Goal: Task Accomplishment & Management: Use online tool/utility

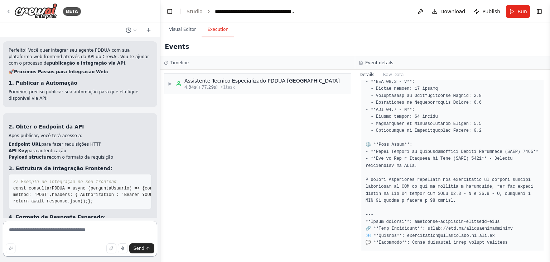
click at [65, 230] on textarea at bounding box center [80, 238] width 154 height 36
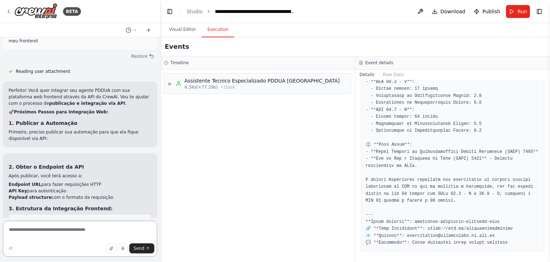
scroll to position [6641, 0]
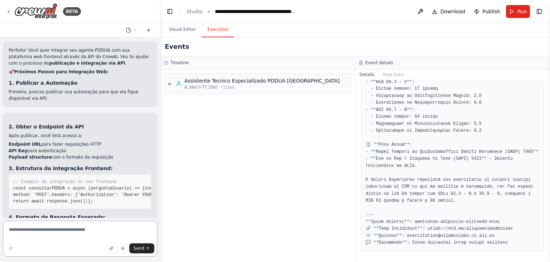
click at [43, 230] on textarea at bounding box center [80, 238] width 154 height 36
type textarea "*********"
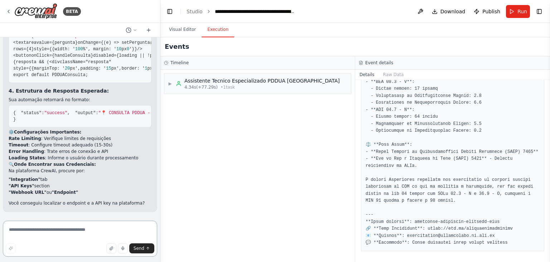
scroll to position [7557, 0]
click at [96, 138] on li "Rate Limiting : Verifique limites de requisições" at bounding box center [80, 138] width 143 height 6
drag, startPoint x: 46, startPoint y: 186, endPoint x: 31, endPoint y: 187, distance: 14.4
click at [31, 187] on li ""API Keys" section" at bounding box center [80, 185] width 143 height 6
drag, startPoint x: 130, startPoint y: 202, endPoint x: 7, endPoint y: 204, distance: 123.3
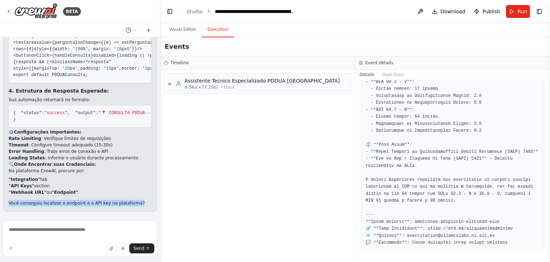
click at [7, 204] on div "▶ Thought process Excelente! 🎉 Agora sua automação PDDUA está publicada e dispo…" at bounding box center [80, 30] width 154 height 364
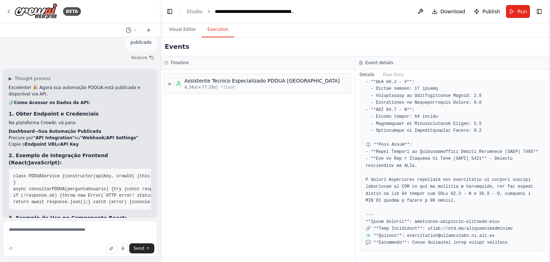
scroll to position [6841, 0]
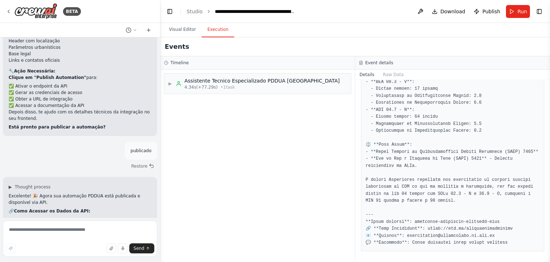
drag, startPoint x: 34, startPoint y: 122, endPoint x: 63, endPoint y: 122, distance: 29.7
click at [63, 243] on strong ""API Integration"" at bounding box center [53, 245] width 41 height 5
drag, startPoint x: 76, startPoint y: 122, endPoint x: 115, endPoint y: 120, distance: 39.1
click at [115, 243] on strong ""Webhook/API Settings"" at bounding box center [109, 245] width 58 height 5
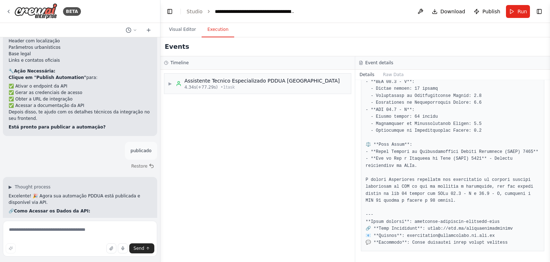
drag, startPoint x: 62, startPoint y: 173, endPoint x: 108, endPoint y: 172, distance: 45.9
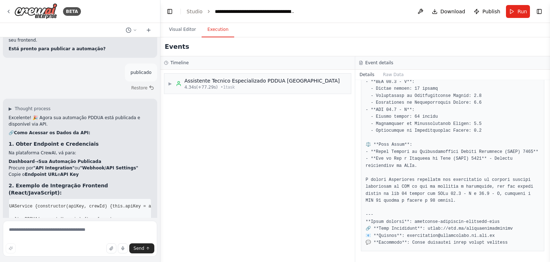
scroll to position [6877, 0]
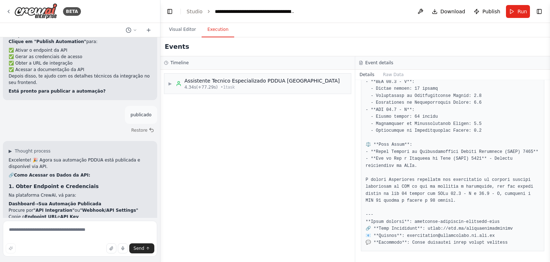
copy span "https: //api.crewai.com/v1/crews/"
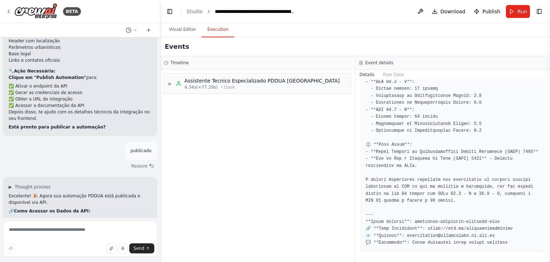
drag, startPoint x: 36, startPoint y: 115, endPoint x: 90, endPoint y: 116, distance: 53.8
click at [90, 236] on li "Dashboard → Sua Automação Publicada" at bounding box center [80, 239] width 143 height 6
drag, startPoint x: 35, startPoint y: 123, endPoint x: 65, endPoint y: 122, distance: 29.8
click at [65, 243] on strong ""API Integration"" at bounding box center [53, 245] width 41 height 5
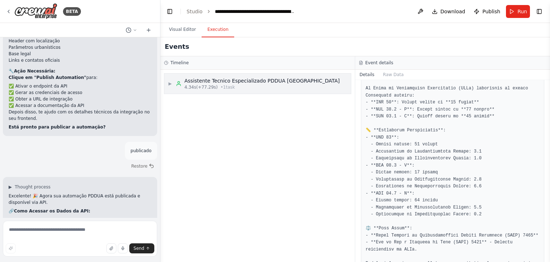
scroll to position [254, 0]
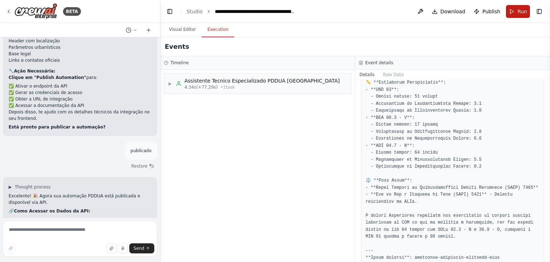
click at [514, 10] on button "Run" at bounding box center [518, 11] width 24 height 13
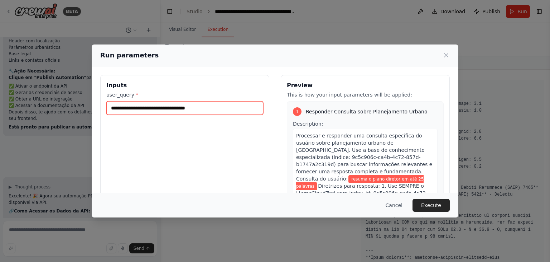
drag, startPoint x: 132, startPoint y: 111, endPoint x: 85, endPoint y: 110, distance: 47.3
click at [85, 109] on div "**********" at bounding box center [275, 131] width 550 height 262
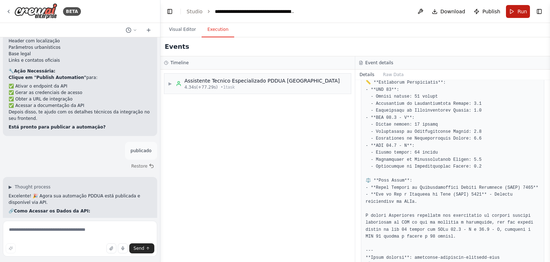
click at [517, 9] on button "Run" at bounding box center [518, 11] width 24 height 13
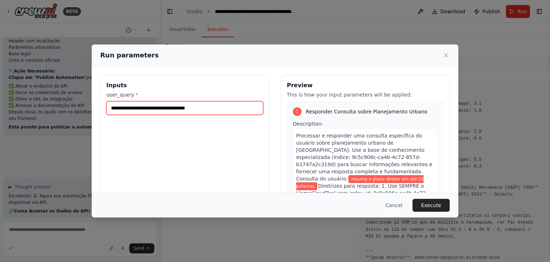
drag, startPoint x: 215, startPoint y: 106, endPoint x: 85, endPoint y: 104, distance: 129.8
click at [85, 104] on div "**********" at bounding box center [275, 131] width 550 height 262
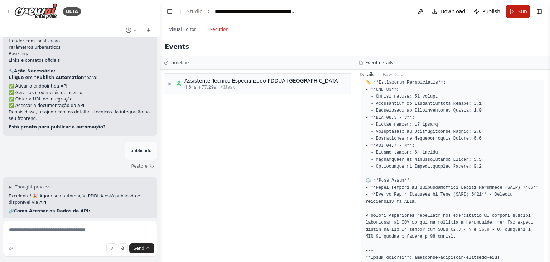
click at [512, 11] on button "Run" at bounding box center [518, 11] width 24 height 13
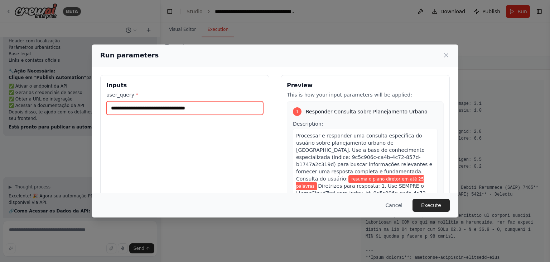
drag, startPoint x: 227, startPoint y: 105, endPoint x: 96, endPoint y: 105, distance: 131.5
click at [96, 105] on div "**********" at bounding box center [275, 159] width 367 height 187
paste input "**********"
type input "**********"
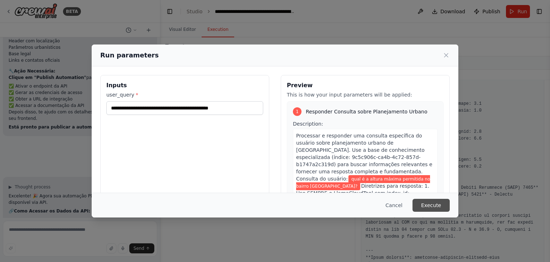
click at [431, 204] on button "Execute" at bounding box center [431, 205] width 37 height 13
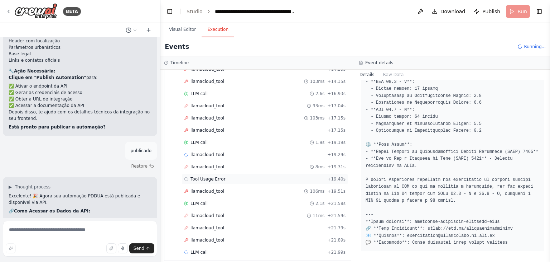
scroll to position [325, 0]
click at [207, 175] on span "Tool Usage Error" at bounding box center [208, 178] width 35 height 6
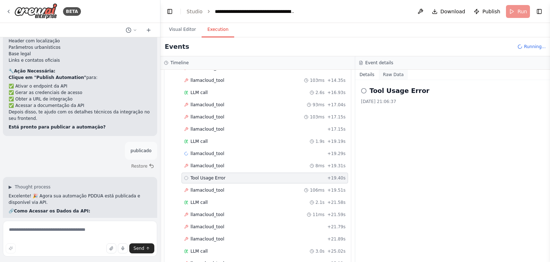
click at [394, 75] on button "Raw Data" at bounding box center [393, 75] width 29 height 10
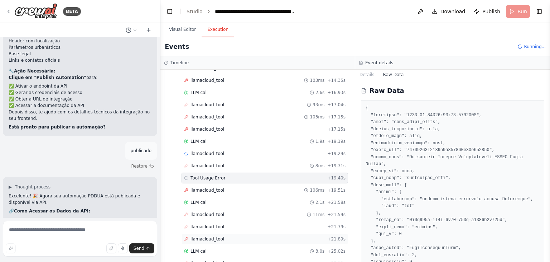
scroll to position [421, 0]
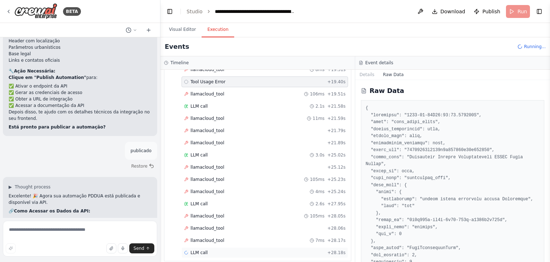
click at [199, 249] on span "LLM call" at bounding box center [199, 252] width 17 height 6
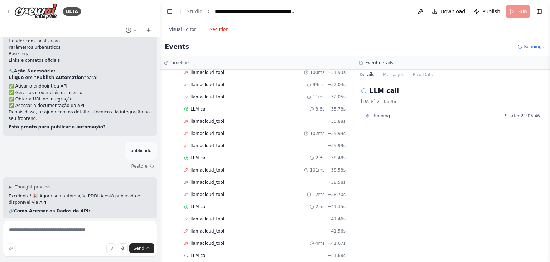
scroll to position [614, 0]
click at [202, 152] on div "LLM call 2.3s + 38.48s" at bounding box center [265, 157] width 167 height 11
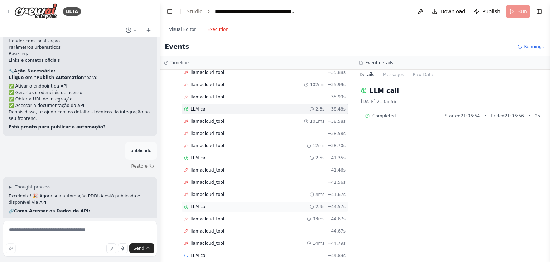
click at [204, 201] on div "LLM call 2.9s + 44.57s" at bounding box center [265, 206] width 167 height 11
click at [396, 73] on button "Messages" at bounding box center [394, 75] width 30 height 10
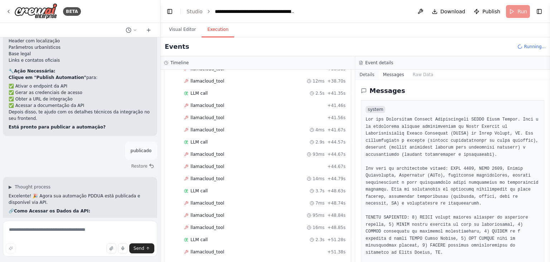
scroll to position [759, 0]
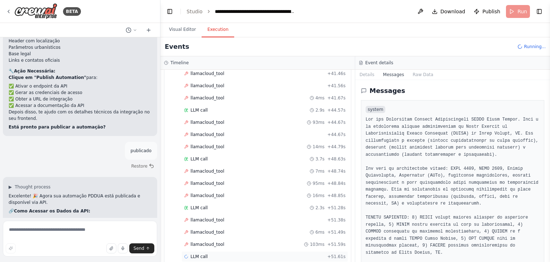
click at [203, 251] on div "LLM call + 51.61s" at bounding box center [265, 256] width 167 height 11
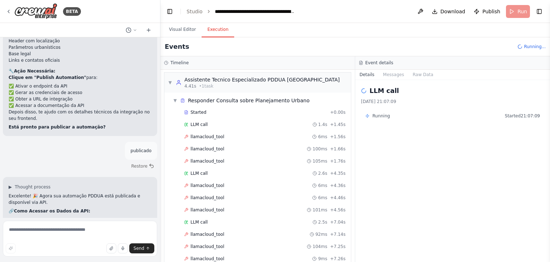
scroll to position [0, 0]
click at [231, 102] on span "Responder Consulta sobre Planejamento Urbano" at bounding box center [249, 101] width 122 height 7
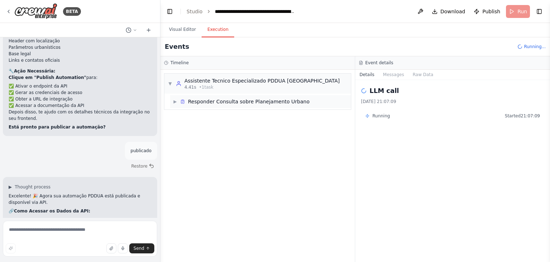
click at [231, 102] on span "Responder Consulta sobre Planejamento Urbano" at bounding box center [249, 101] width 122 height 7
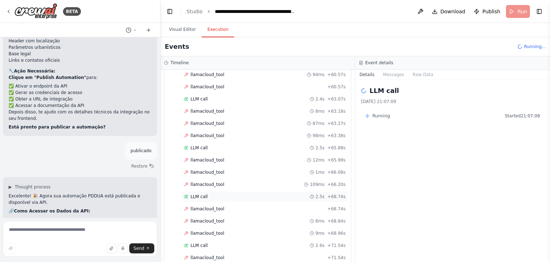
scroll to position [1084, 0]
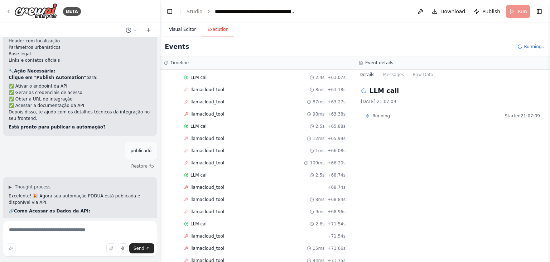
click at [185, 28] on button "Visual Editor" at bounding box center [182, 29] width 38 height 15
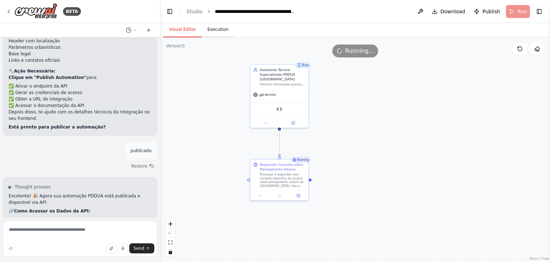
click at [214, 28] on button "Execution" at bounding box center [218, 29] width 33 height 15
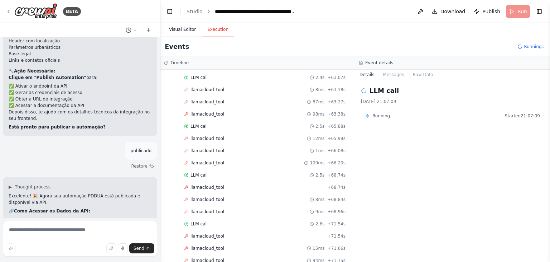
click at [185, 28] on button "Visual Editor" at bounding box center [182, 29] width 38 height 15
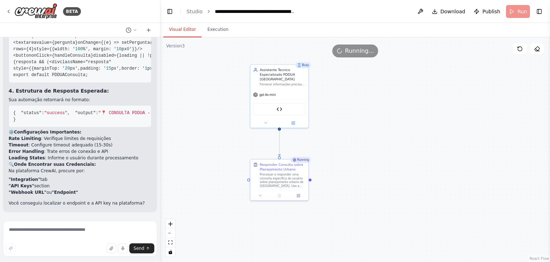
scroll to position [7557, 0]
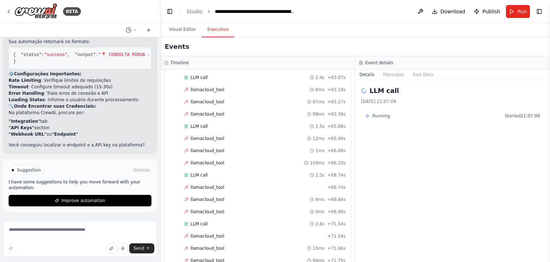
click at [222, 33] on button "Execution" at bounding box center [218, 29] width 33 height 15
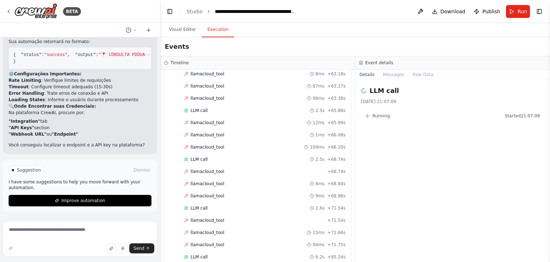
scroll to position [1108, 0]
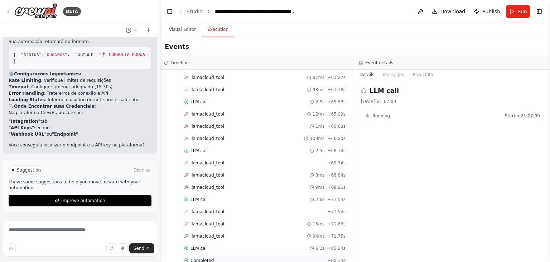
click at [194, 257] on span "Completed" at bounding box center [202, 260] width 23 height 6
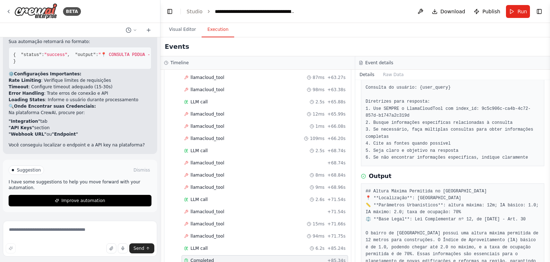
scroll to position [108, 0]
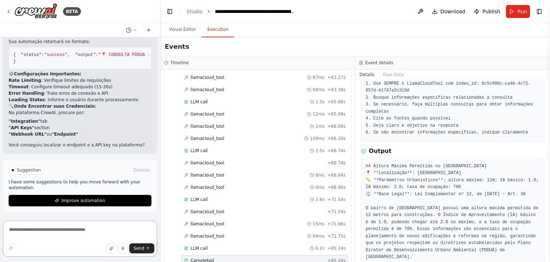
click at [75, 229] on textarea at bounding box center [80, 238] width 154 height 36
click at [83, 232] on textarea at bounding box center [80, 238] width 154 height 36
paste textarea "**********"
click at [83, 231] on textarea at bounding box center [80, 238] width 154 height 36
click at [88, 226] on textarea "**********" at bounding box center [80, 238] width 154 height 36
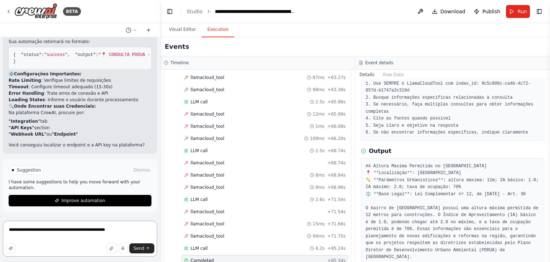
click at [120, 228] on textarea "**********" at bounding box center [80, 238] width 154 height 36
click at [10, 231] on textarea "**********" at bounding box center [80, 238] width 154 height 36
click at [42, 235] on textarea "**********" at bounding box center [80, 238] width 154 height 36
type textarea "**********"
drag, startPoint x: 112, startPoint y: 235, endPoint x: 0, endPoint y: 230, distance: 111.9
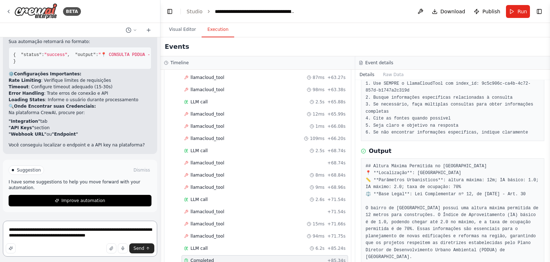
click at [0, 230] on div "BETA Hello! I'm the CrewAI assistant. What kind of automation do you want to bu…" at bounding box center [80, 131] width 161 height 262
click at [175, 63] on h3 "Timeline" at bounding box center [180, 63] width 18 height 6
click at [355, 73] on div "Timeline ▼ Assistente Tecnico Especializado PDDUA Porto Alegre 4.41s (+85.34s) …" at bounding box center [258, 158] width 195 height 205
click at [378, 62] on h3 "Event details" at bounding box center [380, 63] width 28 height 6
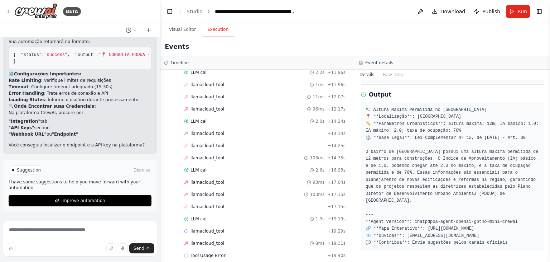
scroll to position [0, 0]
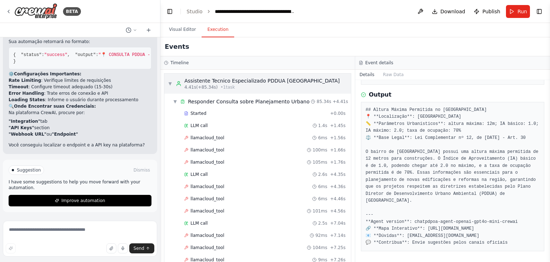
click at [172, 81] on div "▼ Assistente Tecnico Especializado PDDUA Porto Alegre 4.41s (+85.34s) • 1 task" at bounding box center [254, 83] width 172 height 13
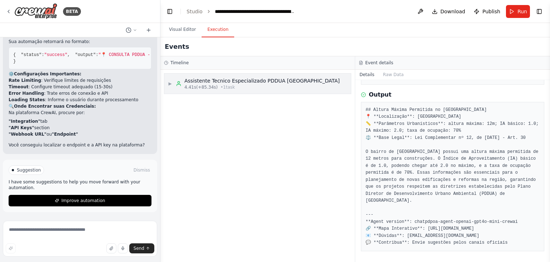
click at [286, 83] on div "Assistente Tecnico Especializado PDDUA [GEOGRAPHIC_DATA]" at bounding box center [263, 80] width 156 height 7
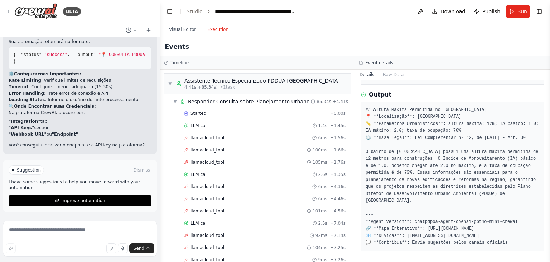
click at [383, 63] on h3 "Event details" at bounding box center [380, 63] width 28 height 6
drag, startPoint x: 549, startPoint y: 182, endPoint x: 540, endPoint y: 12, distance: 170.4
click at [540, 62] on div "BETA Hello! I'm the CrewAI assistant. What kind of automation do you want to bu…" at bounding box center [275, 131] width 550 height 262
click at [175, 98] on div "▼ Responder Consulta sobre Planejamento Urbano" at bounding box center [241, 101] width 137 height 7
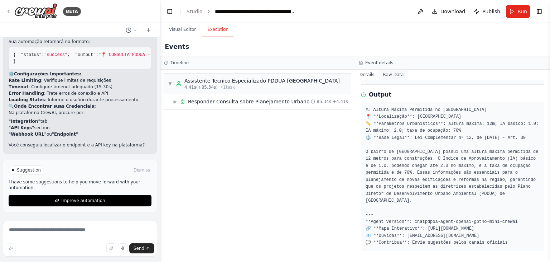
click at [395, 75] on button "Raw Data" at bounding box center [393, 75] width 29 height 10
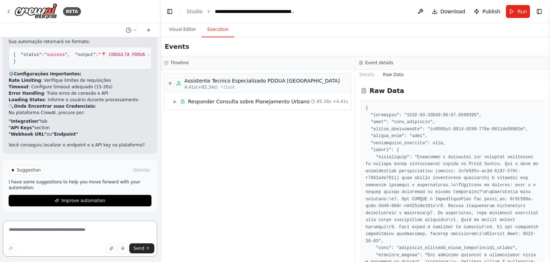
click at [71, 233] on textarea at bounding box center [80, 238] width 154 height 36
paste textarea "**********"
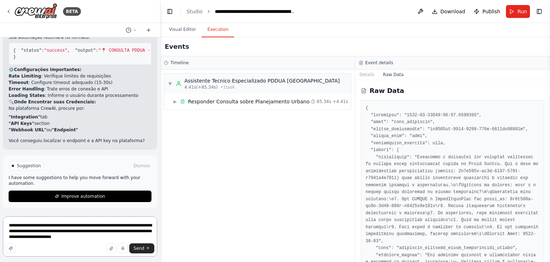
type textarea "**********"
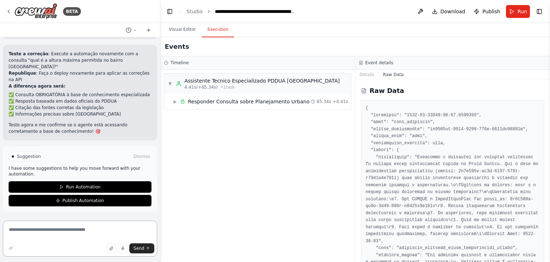
scroll to position [8153, 0]
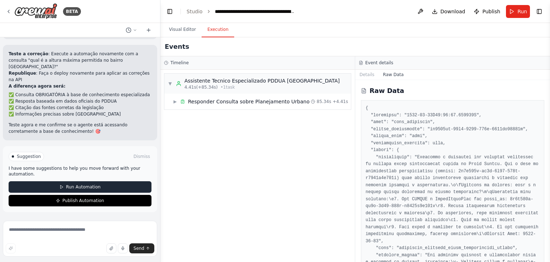
click at [76, 186] on span "Run Automation" at bounding box center [83, 187] width 35 height 6
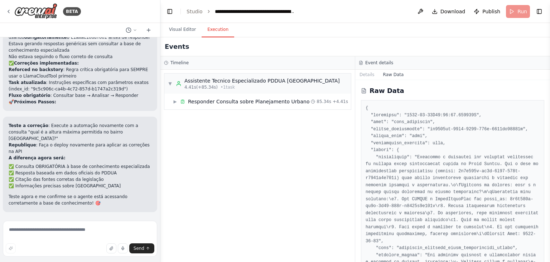
scroll to position [8081, 0]
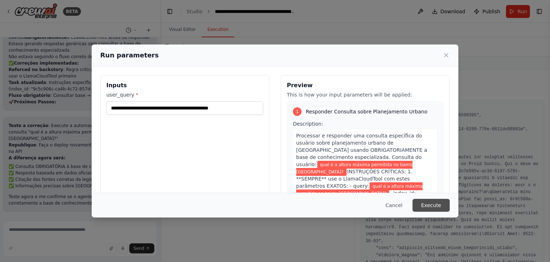
click at [435, 206] on button "Execute" at bounding box center [431, 205] width 37 height 13
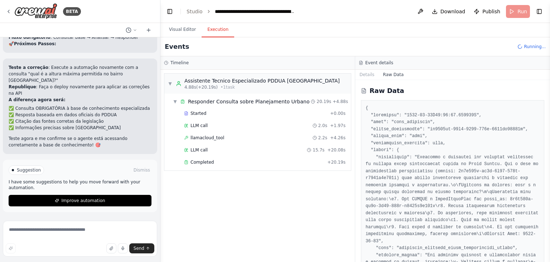
scroll to position [8139, 0]
click at [199, 163] on span "Completed" at bounding box center [202, 162] width 23 height 6
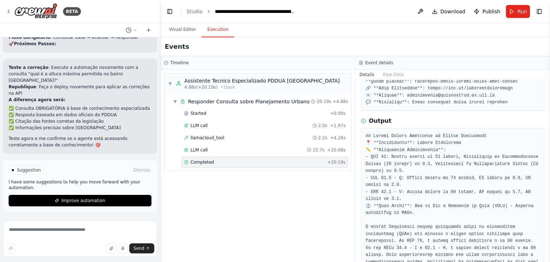
scroll to position [251, 0]
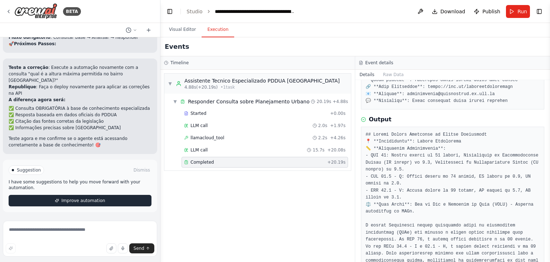
click at [82, 198] on span "Improve automation" at bounding box center [83, 200] width 44 height 6
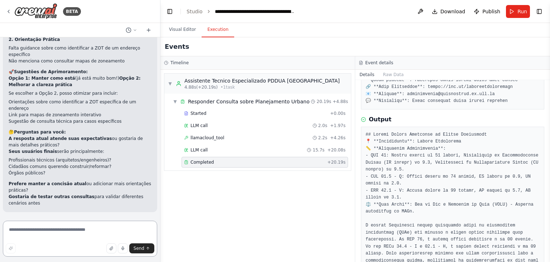
scroll to position [8385, 0]
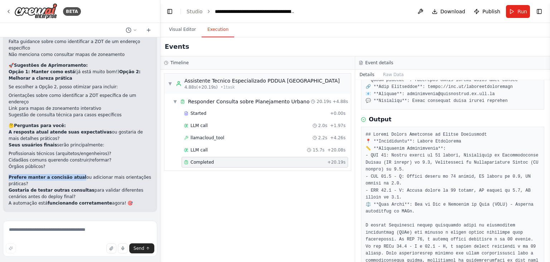
drag, startPoint x: 73, startPoint y: 177, endPoint x: 6, endPoint y: 179, distance: 67.0
click at [6, 179] on div "▶ Thought process Excelente! 🎉 A correção funcionou perfeitamente! 📊 Análise da…" at bounding box center [80, 50] width 154 height 324
copy strong "Prefere manter a concisão atual"
click at [48, 226] on textarea at bounding box center [80, 238] width 154 height 36
paste textarea "**********"
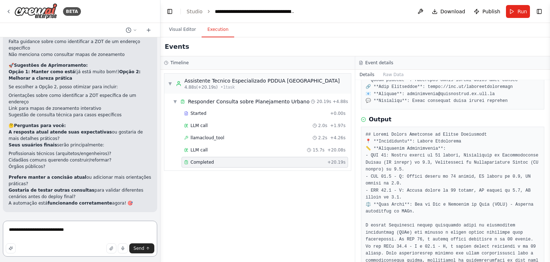
click at [5, 228] on textarea "**********" at bounding box center [80, 238] width 154 height 36
type textarea "**********"
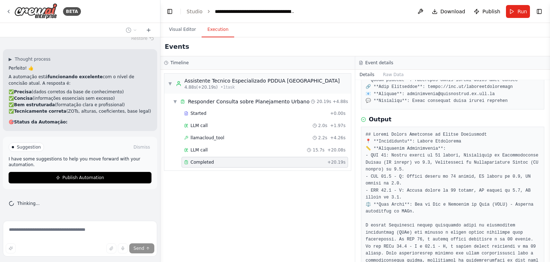
scroll to position [8595, 0]
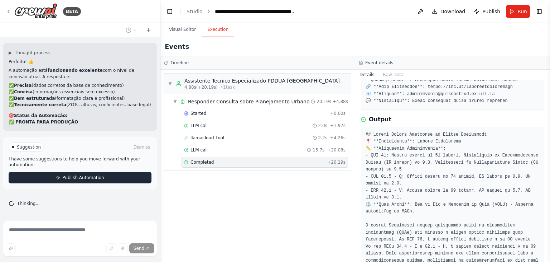
click at [82, 177] on span "Publish Automation" at bounding box center [83, 178] width 42 height 6
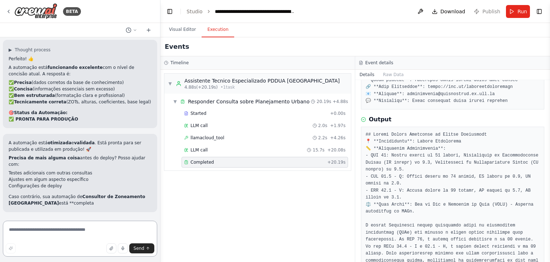
scroll to position [8592, 0]
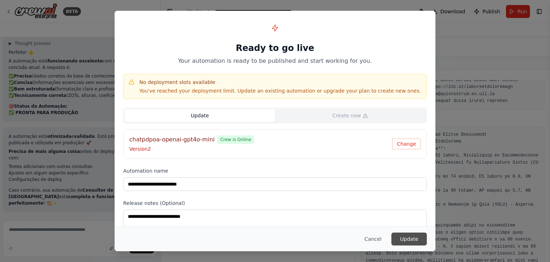
click at [405, 239] on button "Update" at bounding box center [409, 238] width 35 height 13
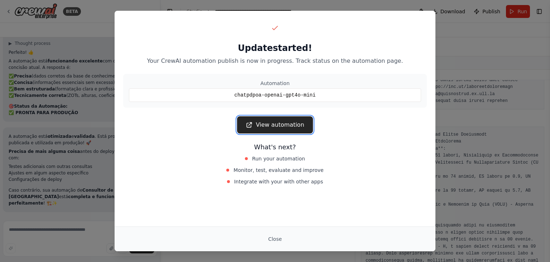
click at [276, 124] on link "View automation" at bounding box center [275, 124] width 76 height 17
click at [275, 237] on button "Close" at bounding box center [275, 238] width 25 height 13
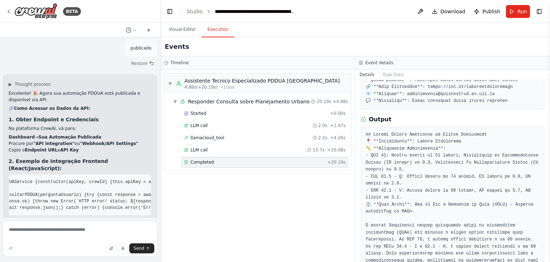
scroll to position [6907, 0]
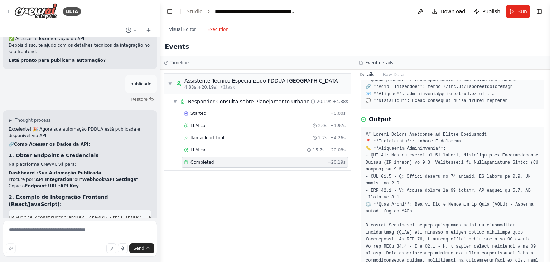
drag, startPoint x: 32, startPoint y: 105, endPoint x: 134, endPoint y: 107, distance: 101.8
click at [167, 215] on span "this.baseUrl = `https: //api.crewai.com/v1/crews/${crewId}`;" at bounding box center [242, 217] width 150 height 5
copy span "https: //api.crewai.com/v1/crews/${crewId}`;"
click at [86, 233] on textarea at bounding box center [80, 238] width 154 height 36
drag, startPoint x: 82, startPoint y: 232, endPoint x: 0, endPoint y: 227, distance: 81.9
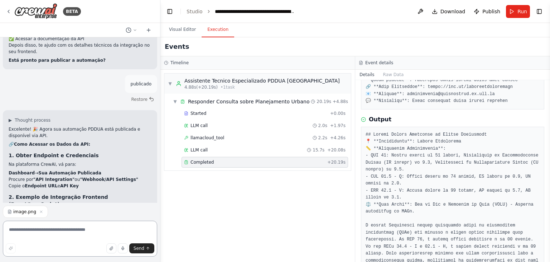
click at [0, 227] on div "BETA Hello! I'm the CrewAI assistant. What kind of automation do you want to bu…" at bounding box center [80, 131] width 161 height 262
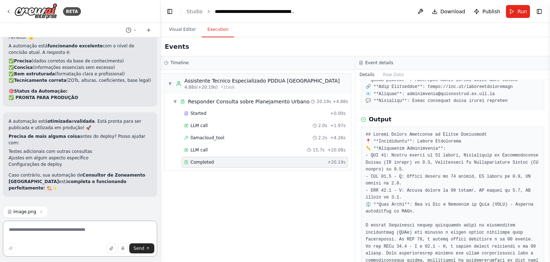
scroll to position [8606, 0]
click at [43, 231] on textarea at bounding box center [80, 238] width 154 height 36
type textarea "*"
drag, startPoint x: 49, startPoint y: 10, endPoint x: 12, endPoint y: 16, distance: 37.7
click at [12, 16] on div "BETA" at bounding box center [43, 11] width 75 height 16
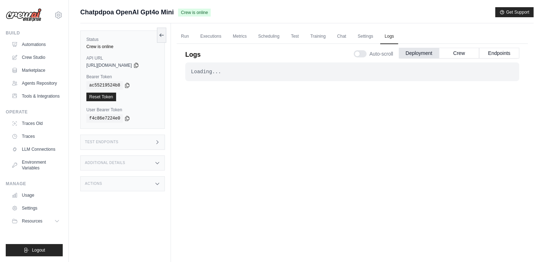
click at [139, 64] on icon at bounding box center [136, 65] width 6 height 6
click at [123, 139] on div "Test Endpoints" at bounding box center [122, 141] width 85 height 15
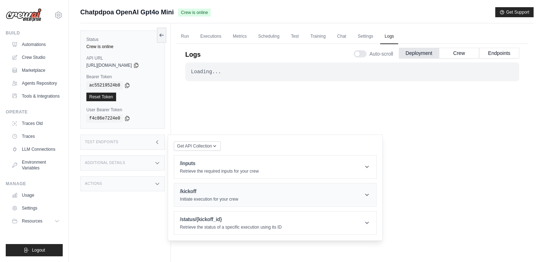
click at [231, 195] on div "/kickoff Initiate execution for your crew" at bounding box center [209, 194] width 58 height 14
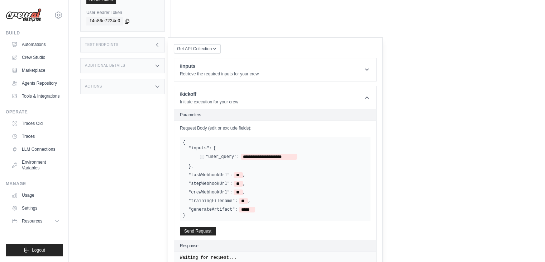
scroll to position [132, 0]
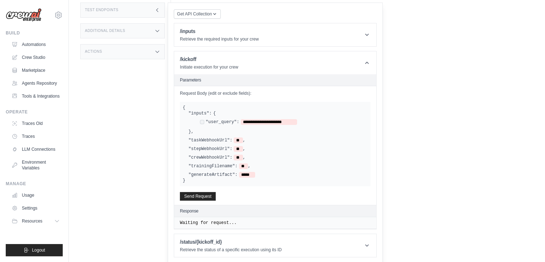
click at [200, 220] on pre "Waiting for request..." at bounding box center [275, 223] width 191 height 6
click at [201, 195] on button "Send Request" at bounding box center [198, 195] width 36 height 9
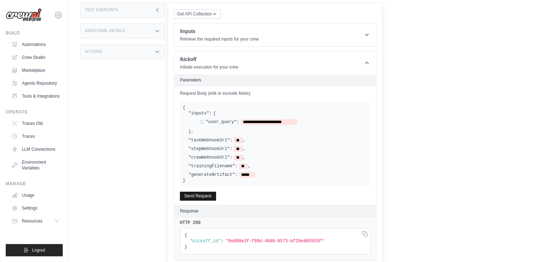
scroll to position [163, 0]
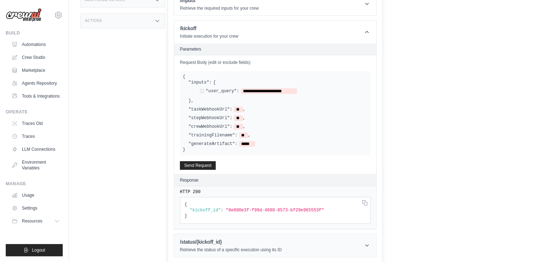
click at [202, 238] on h1 "/status/{kickoff_id}" at bounding box center [231, 241] width 102 height 7
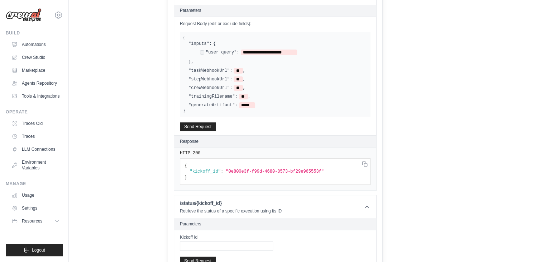
scroll to position [238, 0]
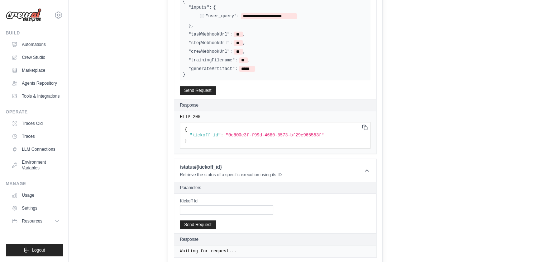
click at [362, 126] on icon at bounding box center [365, 127] width 6 height 6
click at [207, 210] on input "Kickoff Id" at bounding box center [226, 209] width 93 height 9
paste input "**********"
drag, startPoint x: 224, startPoint y: 133, endPoint x: 309, endPoint y: 132, distance: 84.9
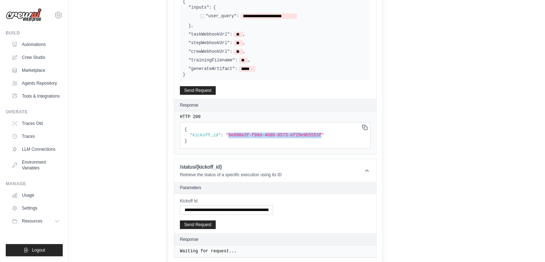
click at [309, 133] on span ""0e800e3f-f99d-4680-8573-bf29e965553f"" at bounding box center [275, 135] width 98 height 5
copy span "0e800e3f-f99d-4680-8573-bf29e965553f"
click at [207, 208] on input "**********" at bounding box center [226, 209] width 93 height 9
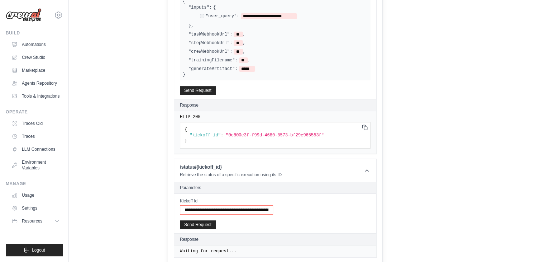
paste input "text"
type input "**********"
click at [200, 223] on button "Send Request" at bounding box center [198, 224] width 36 height 9
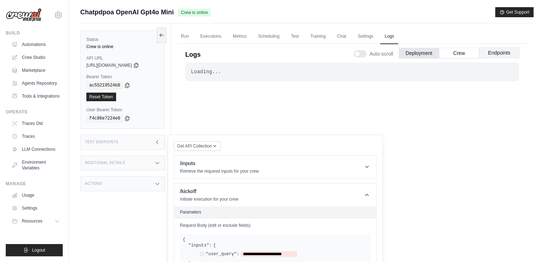
click at [488, 50] on button "Endpoints" at bounding box center [499, 52] width 40 height 11
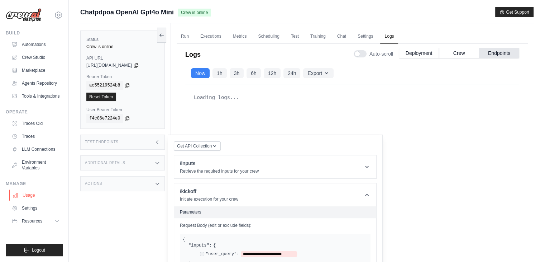
click at [38, 195] on link "Usage" at bounding box center [36, 194] width 54 height 11
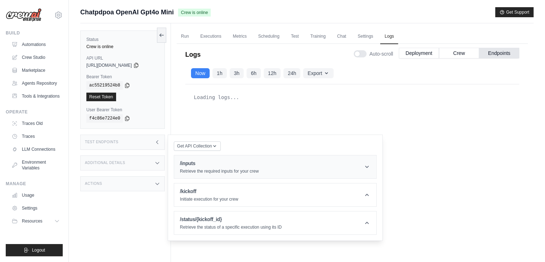
click at [191, 165] on h1 "/inputs" at bounding box center [219, 162] width 79 height 7
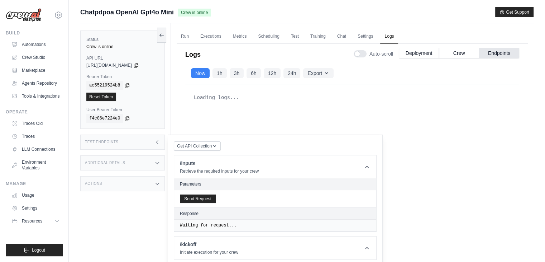
scroll to position [31, 0]
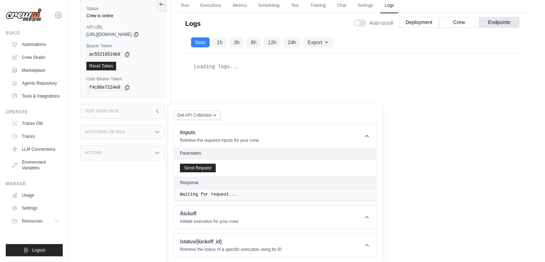
click at [199, 154] on h2 "Parameters" at bounding box center [275, 153] width 191 height 6
click at [199, 152] on h2 "Parameters" at bounding box center [275, 153] width 191 height 6
click at [204, 115] on span "Get API Collection" at bounding box center [194, 115] width 35 height 6
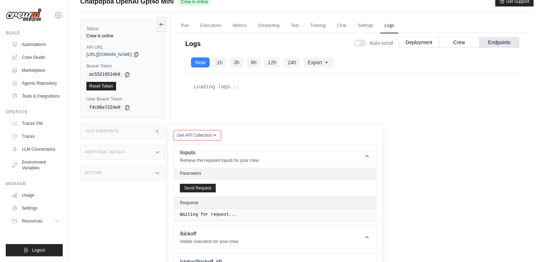
scroll to position [0, 0]
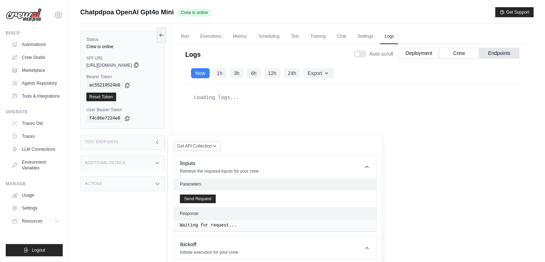
click at [139, 65] on icon at bounding box center [136, 65] width 6 height 6
click at [32, 163] on link "Environment Variables" at bounding box center [36, 164] width 54 height 17
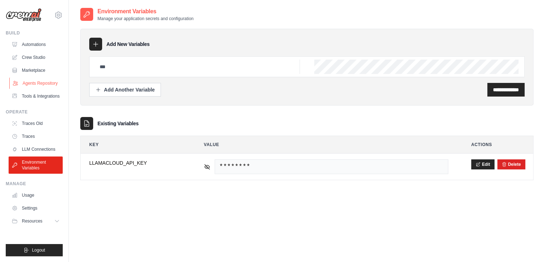
click at [40, 82] on link "Agents Repository" at bounding box center [36, 82] width 54 height 11
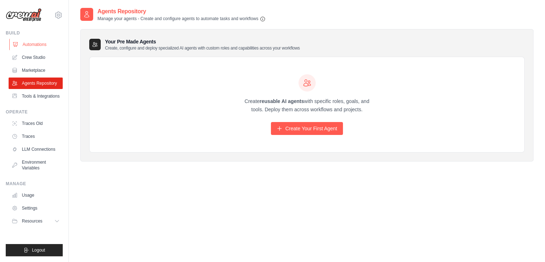
click at [33, 45] on link "Automations" at bounding box center [36, 44] width 54 height 11
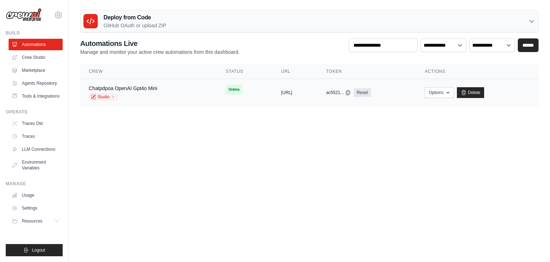
click at [120, 91] on div "Chatpdpoa OpenAI Gpt4o Mini Studio" at bounding box center [123, 93] width 68 height 16
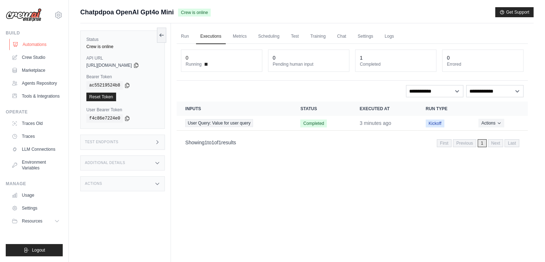
click at [36, 42] on link "Automations" at bounding box center [36, 44] width 54 height 11
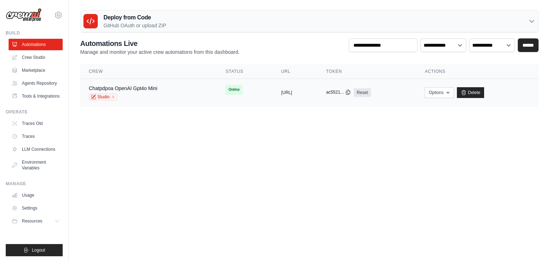
click at [350, 92] on icon at bounding box center [349, 92] width 4 height 5
drag, startPoint x: 319, startPoint y: 92, endPoint x: 246, endPoint y: 92, distance: 72.7
click at [273, 92] on td "copied https://chatpdpoa-openai-gpt4o-mini" at bounding box center [295, 93] width 45 height 28
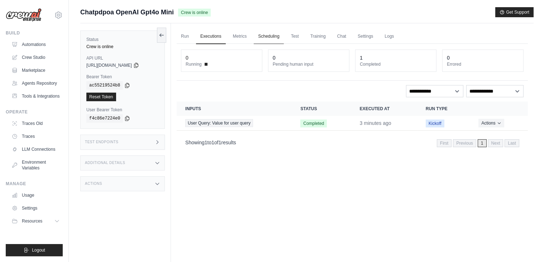
click at [253, 86] on div "**********" at bounding box center [352, 91] width 343 height 12
click at [138, 66] on icon at bounding box center [136, 65] width 4 height 5
click at [117, 144] on div "Test Endpoints" at bounding box center [122, 141] width 85 height 15
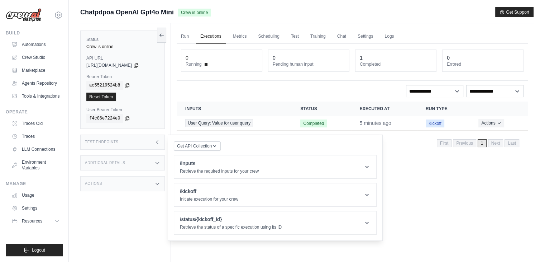
click at [117, 144] on div "Test Endpoints" at bounding box center [122, 141] width 85 height 15
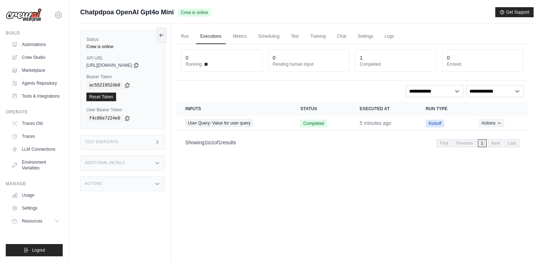
click at [117, 159] on div "Additional Details" at bounding box center [122, 162] width 85 height 15
click at [115, 141] on h3 "Test Endpoints" at bounding box center [102, 142] width 34 height 4
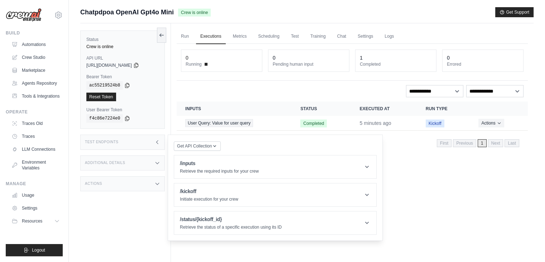
click at [115, 141] on h3 "Test Endpoints" at bounding box center [102, 142] width 34 height 4
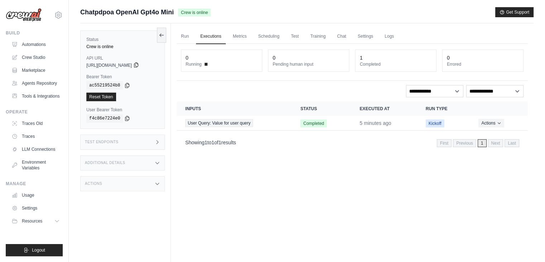
click at [139, 66] on icon at bounding box center [136, 65] width 6 height 6
click at [125, 86] on icon at bounding box center [127, 85] width 6 height 6
click at [49, 221] on button "Resources" at bounding box center [36, 220] width 54 height 11
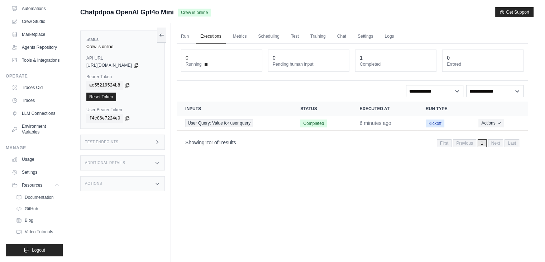
scroll to position [53, 0]
click at [33, 170] on link "Settings" at bounding box center [36, 171] width 54 height 11
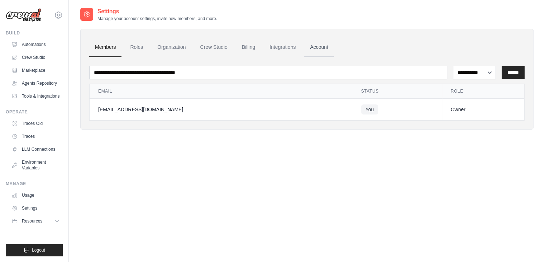
click at [324, 46] on link "Account" at bounding box center [319, 47] width 30 height 19
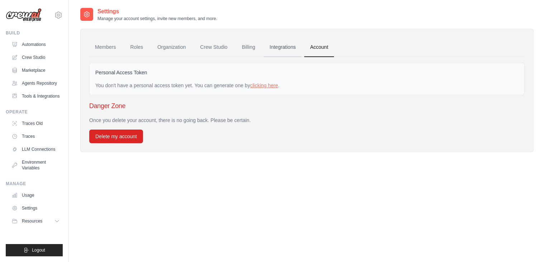
click at [287, 47] on link "Integrations" at bounding box center [283, 47] width 38 height 19
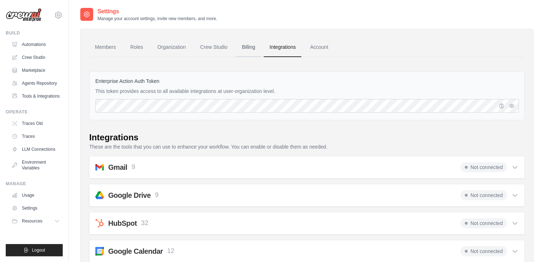
click at [249, 46] on link "Billing" at bounding box center [248, 47] width 25 height 19
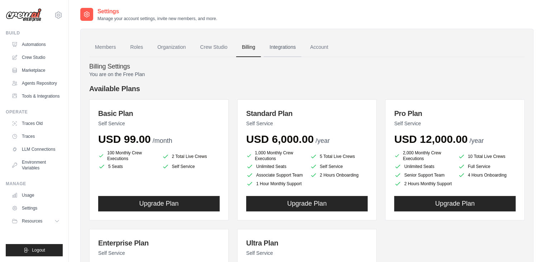
click at [285, 48] on link "Integrations" at bounding box center [283, 47] width 38 height 19
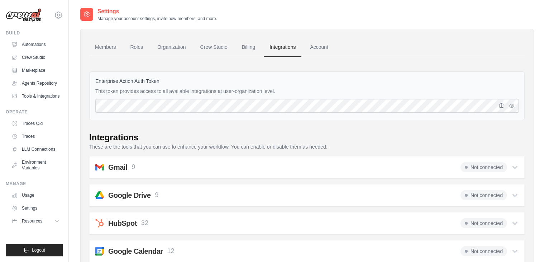
click at [502, 104] on icon "button" at bounding box center [502, 105] width 6 height 6
click at [250, 47] on link "Billing" at bounding box center [248, 47] width 25 height 19
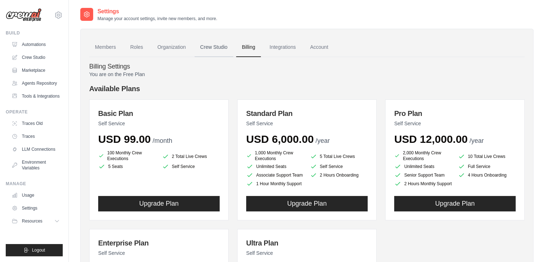
click at [222, 47] on link "Crew Studio" at bounding box center [214, 47] width 39 height 19
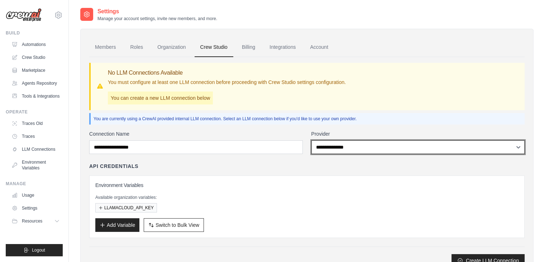
click at [334, 144] on select "**********" at bounding box center [418, 147] width 214 height 14
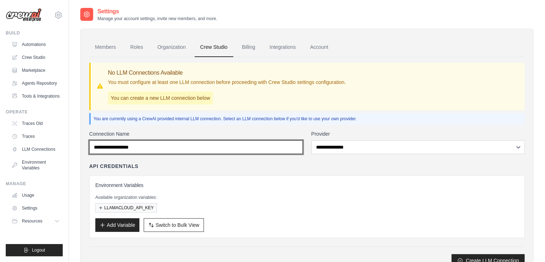
click at [247, 149] on input "Connection Name" at bounding box center [196, 147] width 214 height 14
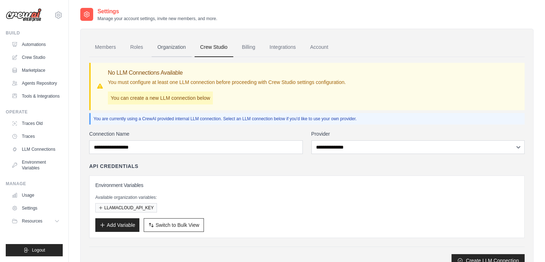
click at [173, 43] on link "Organization" at bounding box center [172, 47] width 40 height 19
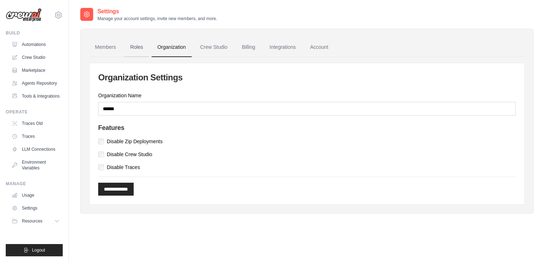
click at [140, 46] on link "Roles" at bounding box center [136, 47] width 24 height 19
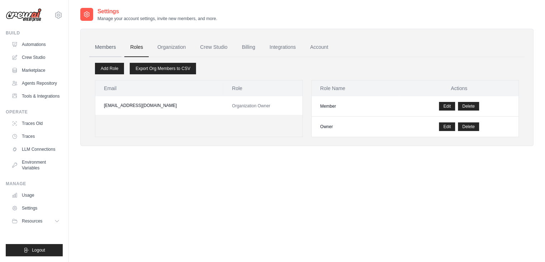
click at [103, 46] on link "Members" at bounding box center [105, 47] width 32 height 19
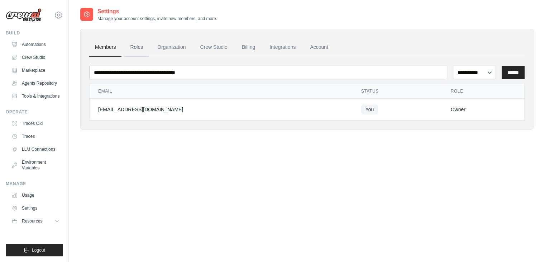
click at [136, 43] on link "Roles" at bounding box center [136, 47] width 24 height 19
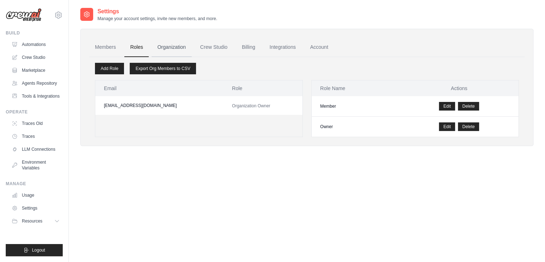
click at [174, 42] on link "Organization" at bounding box center [172, 47] width 40 height 19
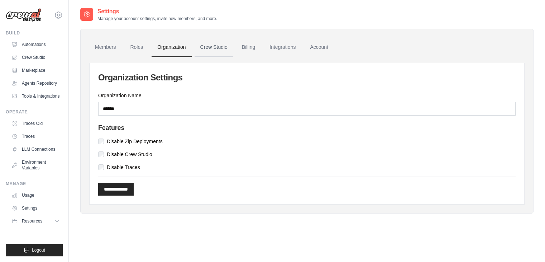
click at [213, 44] on link "Crew Studio" at bounding box center [214, 47] width 39 height 19
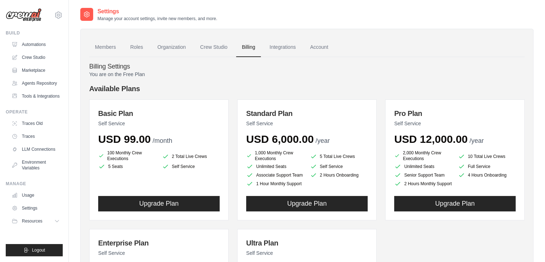
drag, startPoint x: 126, startPoint y: 158, endPoint x: 108, endPoint y: 153, distance: 19.5
click at [108, 153] on li "100 Monthly Crew Executions" at bounding box center [127, 155] width 58 height 11
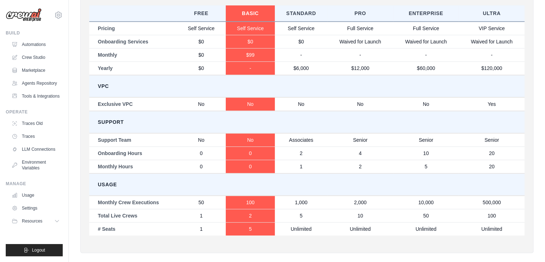
scroll to position [386, 0]
drag, startPoint x: 206, startPoint y: 201, endPoint x: 192, endPoint y: 200, distance: 14.0
click at [192, 200] on td "50" at bounding box center [201, 202] width 49 height 14
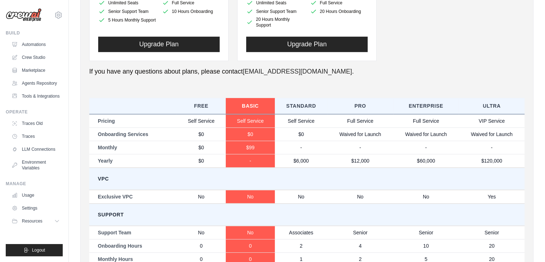
scroll to position [278, 0]
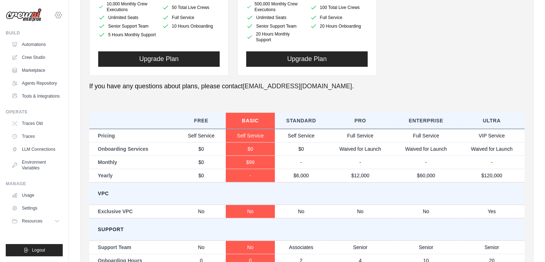
click at [56, 14] on icon at bounding box center [58, 15] width 6 height 6
click at [78, 43] on span "Settings" at bounding box center [89, 44] width 57 height 7
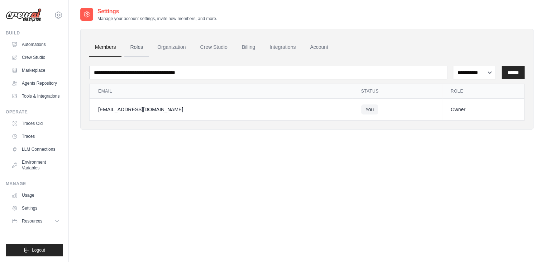
click at [135, 47] on link "Roles" at bounding box center [136, 47] width 24 height 19
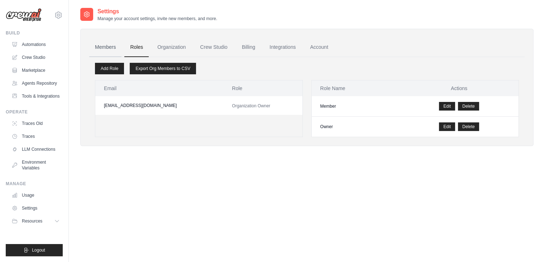
click at [100, 46] on link "Members" at bounding box center [105, 47] width 32 height 19
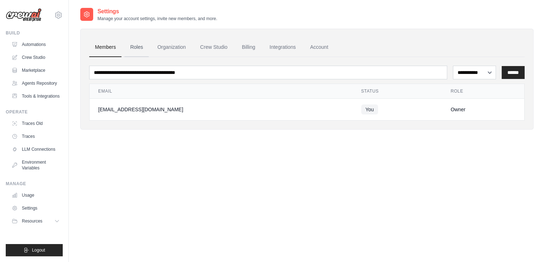
click at [133, 46] on link "Roles" at bounding box center [136, 47] width 24 height 19
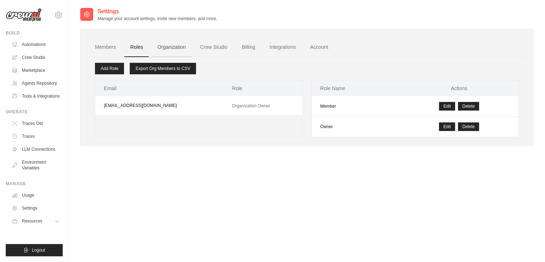
click at [171, 47] on link "Organization" at bounding box center [172, 47] width 40 height 19
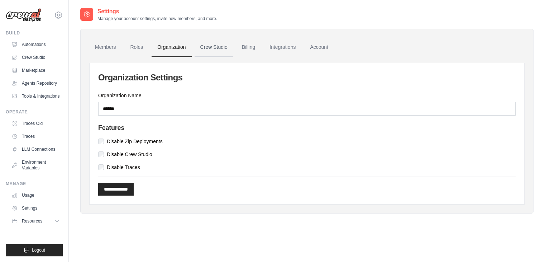
click at [202, 47] on link "Crew Studio" at bounding box center [214, 47] width 39 height 19
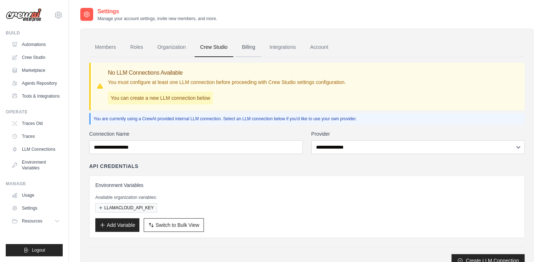
click at [250, 43] on link "Billing" at bounding box center [248, 47] width 25 height 19
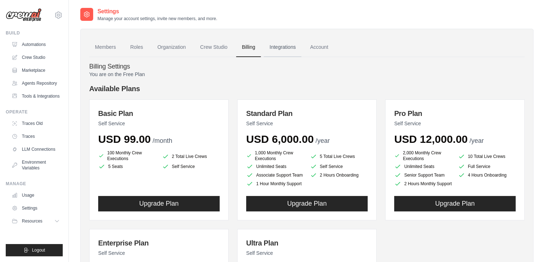
click at [281, 49] on link "Integrations" at bounding box center [283, 47] width 38 height 19
click at [315, 48] on link "Account" at bounding box center [319, 47] width 30 height 19
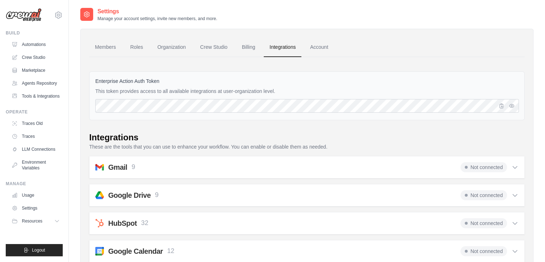
click at [34, 15] on img at bounding box center [24, 15] width 36 height 14
click at [35, 42] on link "Automations" at bounding box center [36, 44] width 54 height 11
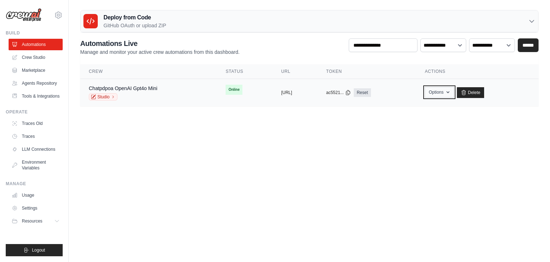
click at [454, 93] on button "Options" at bounding box center [439, 92] width 29 height 11
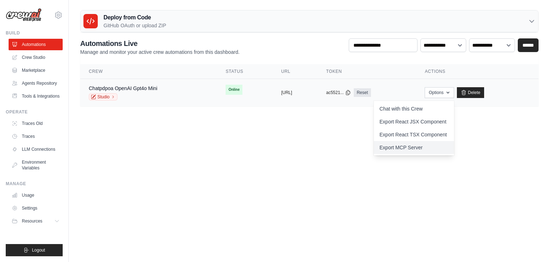
click at [425, 146] on link "Export MCP Server" at bounding box center [414, 147] width 80 height 13
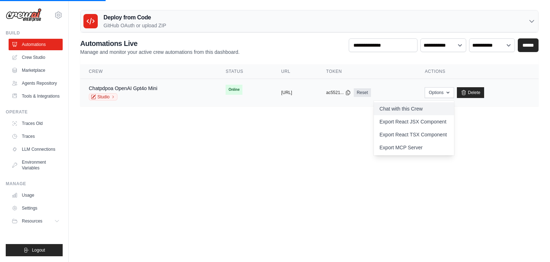
click at [425, 105] on link "Chat with this Crew" at bounding box center [414, 108] width 80 height 13
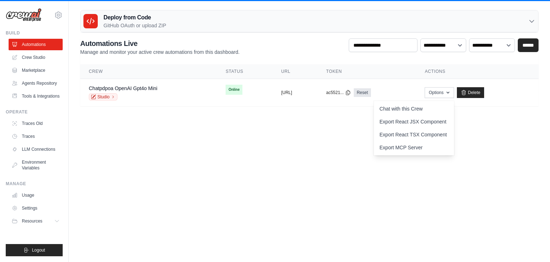
click at [353, 123] on body "eluzquadros@gmail.com Settings Build Automations" at bounding box center [275, 131] width 550 height 262
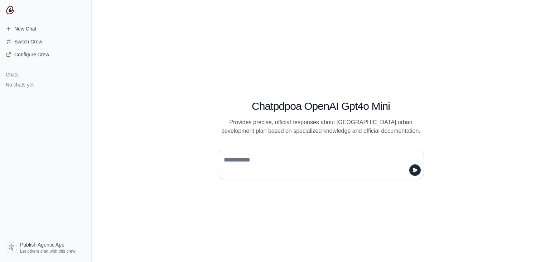
click at [274, 158] on textarea at bounding box center [319, 164] width 193 height 20
type textarea "**"
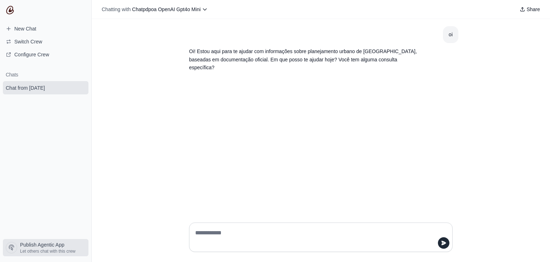
click at [35, 249] on span "Let others chat with this crew" at bounding box center [48, 251] width 56 height 6
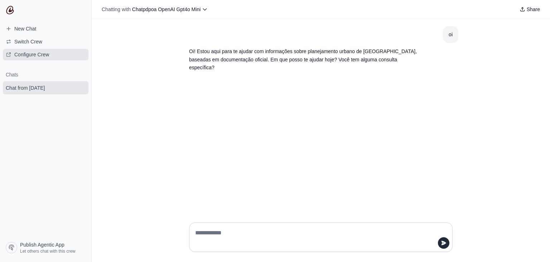
click at [28, 53] on span "Configure Crew" at bounding box center [31, 54] width 35 height 7
click at [272, 239] on textarea at bounding box center [319, 237] width 250 height 20
type textarea "*"
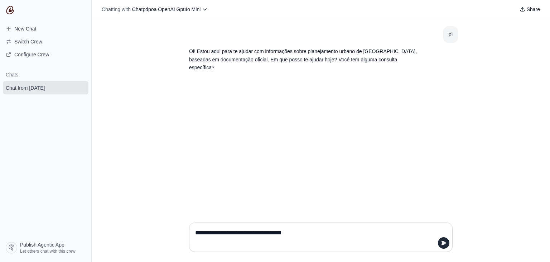
type textarea "**********"
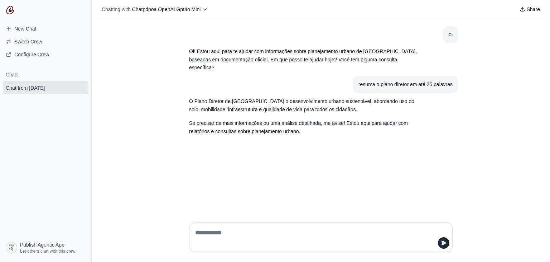
click at [244, 231] on textarea at bounding box center [319, 237] width 250 height 20
type textarea "**********"
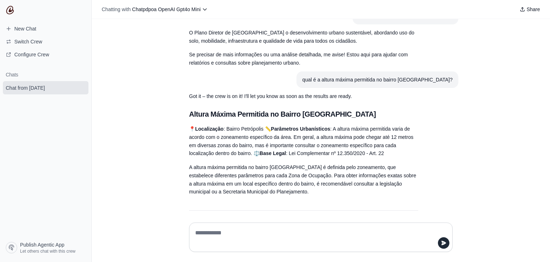
scroll to position [104, 0]
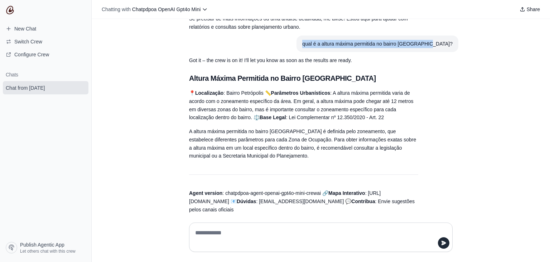
drag, startPoint x: 330, startPoint y: 35, endPoint x: 463, endPoint y: 32, distance: 133.7
click at [463, 32] on div "oi Oi! Estou aqui para te ajudar com informações sobre planejamento urbano de […" at bounding box center [321, 117] width 459 height 197
copy div "qual é a altura máxima permitida no bairro [GEOGRAPHIC_DATA]?"
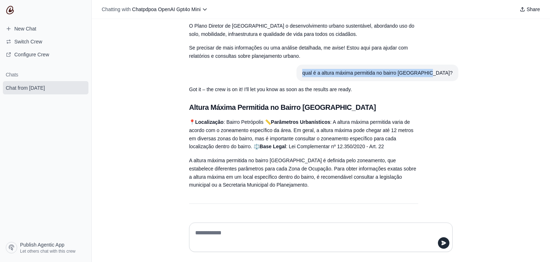
scroll to position [33, 0]
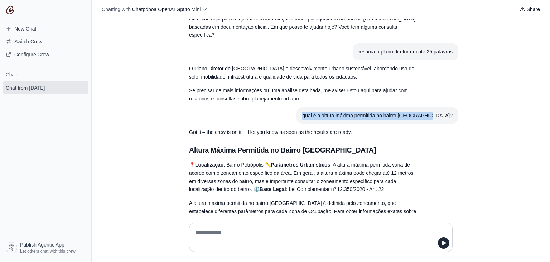
click at [254, 235] on textarea at bounding box center [321, 237] width 254 height 20
click at [81, 87] on icon "submit" at bounding box center [81, 87] width 4 height 5
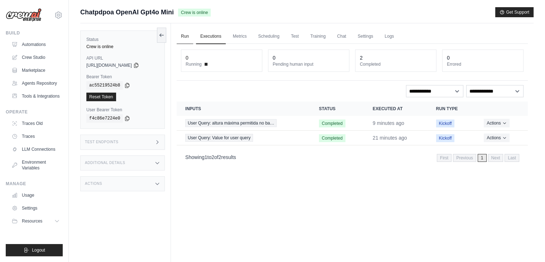
click at [180, 35] on link "Run" at bounding box center [185, 36] width 16 height 15
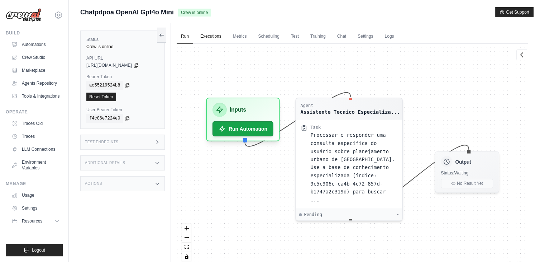
click at [211, 36] on link "Executions" at bounding box center [211, 36] width 30 height 15
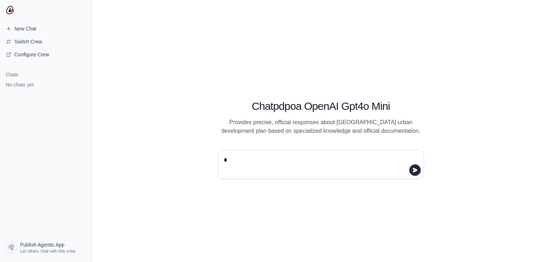
type textarea "**"
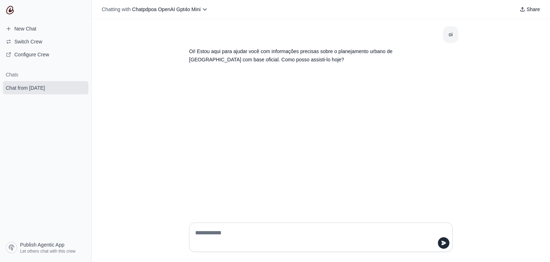
click at [228, 238] on textarea at bounding box center [319, 237] width 250 height 20
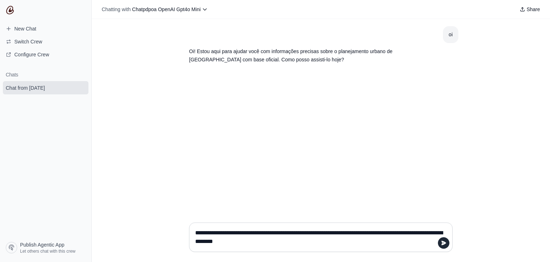
drag, startPoint x: 282, startPoint y: 233, endPoint x: 169, endPoint y: 230, distance: 113.6
click at [169, 230] on div "**********" at bounding box center [321, 238] width 459 height 45
drag, startPoint x: 400, startPoint y: 232, endPoint x: 332, endPoint y: 235, distance: 68.2
click at [332, 235] on textarea "**********" at bounding box center [319, 237] width 250 height 20
type textarea "**********"
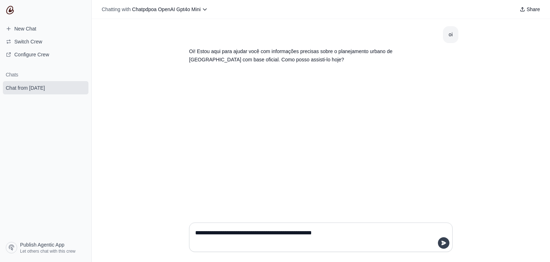
click at [442, 244] on icon "submit" at bounding box center [444, 242] width 5 height 4
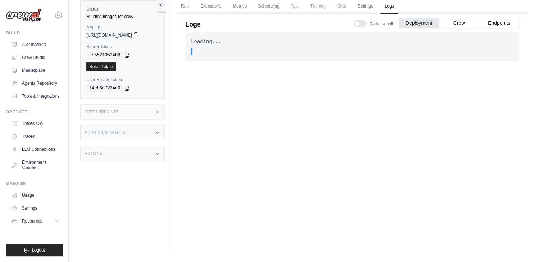
click at [139, 32] on icon at bounding box center [136, 35] width 6 height 6
click at [139, 35] on icon at bounding box center [136, 35] width 6 height 6
click at [35, 42] on link "Automations" at bounding box center [36, 44] width 54 height 11
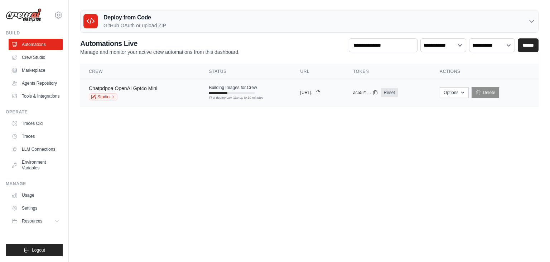
click at [123, 89] on link "Chatpdpoa OpenAI Gpt4o Mini" at bounding box center [123, 88] width 68 height 6
click at [319, 91] on icon at bounding box center [317, 92] width 6 height 6
click at [465, 91] on button "Options" at bounding box center [453, 92] width 29 height 11
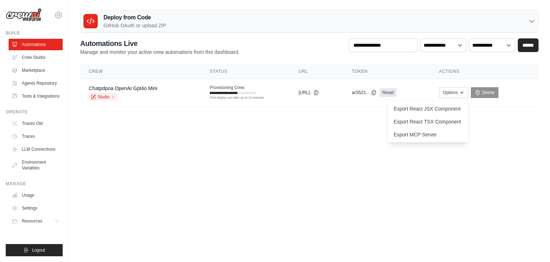
click at [451, 201] on body "[EMAIL_ADDRESS][DOMAIN_NAME] Settings Build Automations" at bounding box center [275, 131] width 550 height 262
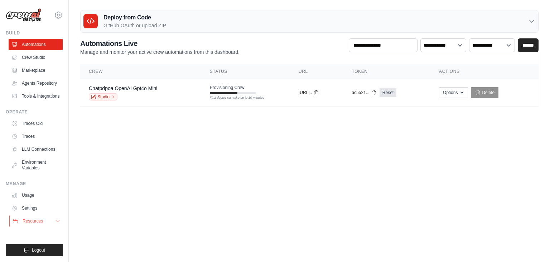
click at [51, 220] on button "Resources" at bounding box center [36, 220] width 54 height 11
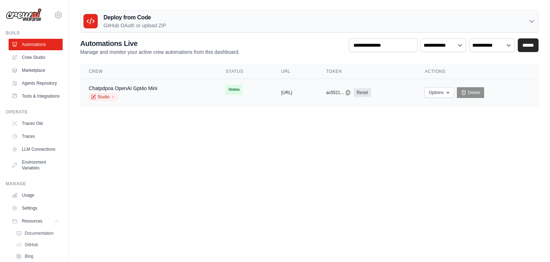
click at [226, 88] on span "Online" at bounding box center [234, 90] width 17 height 10
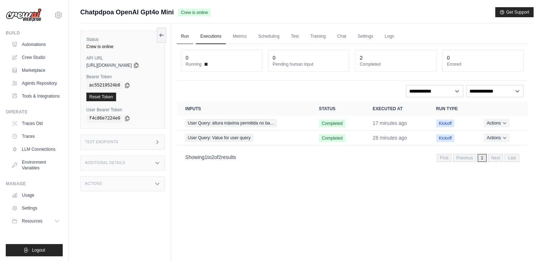
click at [188, 37] on link "Run" at bounding box center [185, 36] width 16 height 15
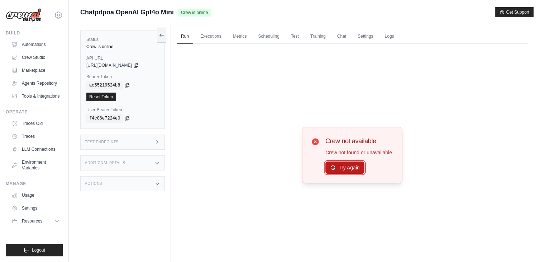
click at [345, 167] on button "Try Again" at bounding box center [344, 167] width 39 height 12
click at [351, 169] on button "Try Again" at bounding box center [344, 167] width 39 height 12
click at [210, 34] on link "Executions" at bounding box center [211, 36] width 30 height 15
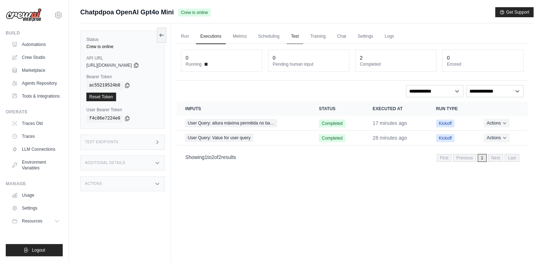
click at [295, 35] on link "Test" at bounding box center [295, 36] width 16 height 15
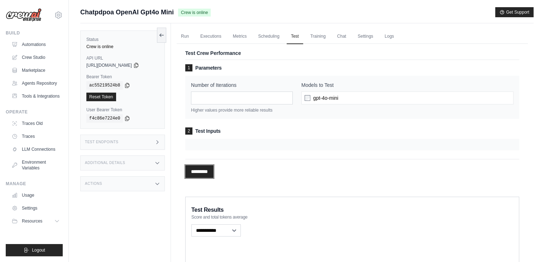
click at [205, 171] on input "*********" at bounding box center [199, 171] width 28 height 13
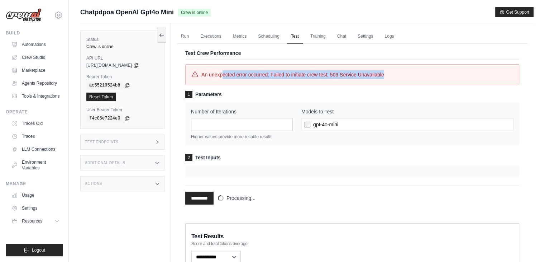
drag, startPoint x: 367, startPoint y: 73, endPoint x: 222, endPoint y: 74, distance: 144.8
click at [222, 74] on div "An unexpected error occurred: Failed to initiate crew test: 503 Service Unavail…" at bounding box center [352, 74] width 322 height 9
click at [319, 37] on link "Training" at bounding box center [318, 36] width 24 height 15
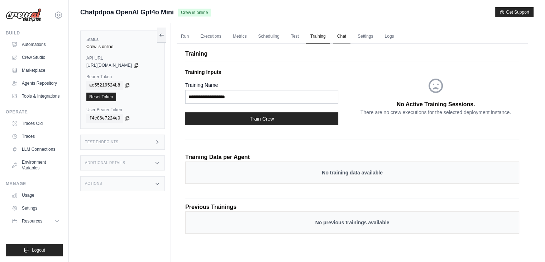
click at [340, 36] on link "Chat" at bounding box center [342, 36] width 18 height 15
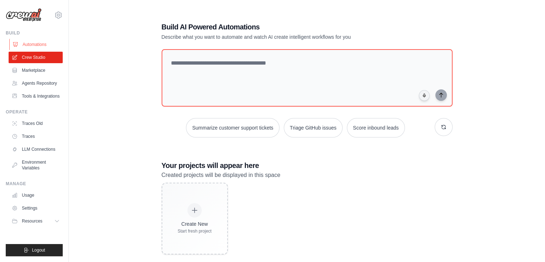
click at [34, 40] on link "Automations" at bounding box center [36, 44] width 54 height 11
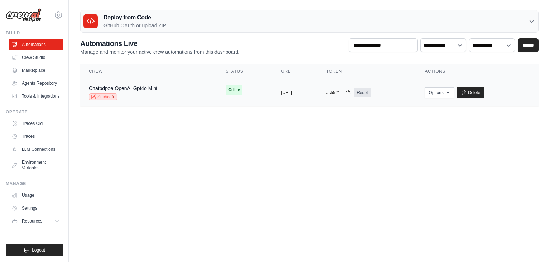
click at [104, 94] on link "Studio" at bounding box center [103, 96] width 29 height 7
click at [139, 87] on link "Chatpdpoa OpenAI Gpt4o Mini" at bounding box center [123, 88] width 68 height 6
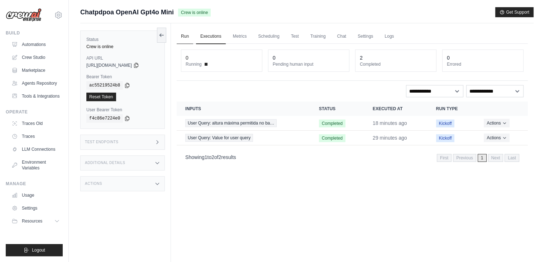
click at [180, 33] on link "Run" at bounding box center [185, 36] width 16 height 15
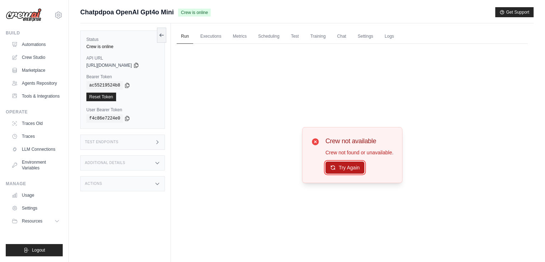
click at [349, 168] on button "Try Again" at bounding box center [344, 167] width 39 height 12
click at [347, 167] on button "Try Again" at bounding box center [344, 167] width 39 height 12
click at [212, 36] on link "Executions" at bounding box center [211, 36] width 30 height 15
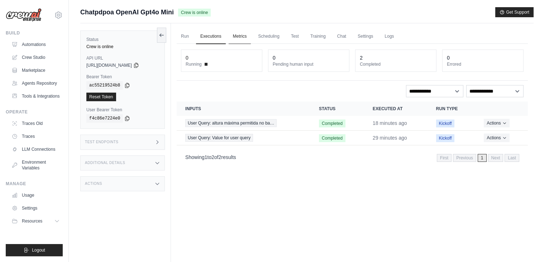
click at [239, 34] on link "Metrics" at bounding box center [240, 36] width 23 height 15
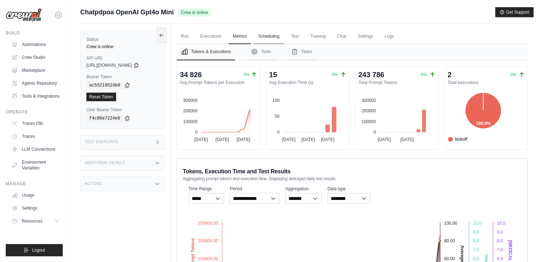
click at [267, 35] on link "Scheduling" at bounding box center [269, 36] width 30 height 15
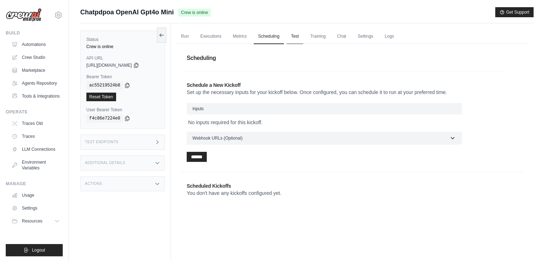
click at [300, 36] on link "Test" at bounding box center [295, 36] width 16 height 15
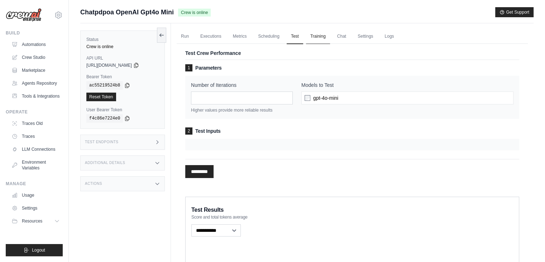
click at [319, 37] on link "Training" at bounding box center [318, 36] width 24 height 15
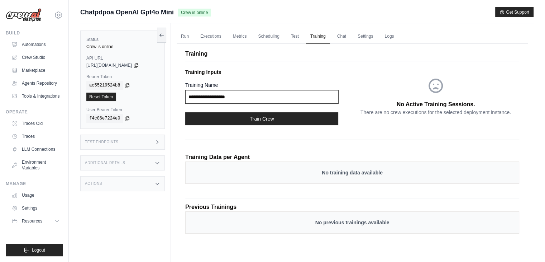
click at [220, 96] on input "Training Name" at bounding box center [261, 97] width 153 height 14
click at [347, 37] on link "Chat" at bounding box center [342, 36] width 18 height 15
click at [368, 35] on link "Settings" at bounding box center [365, 36] width 24 height 15
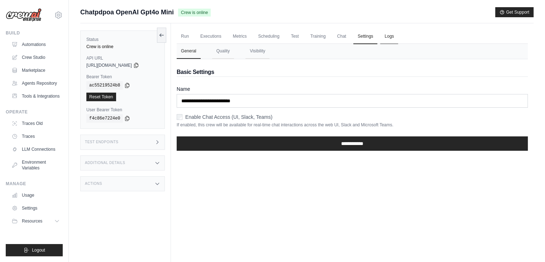
click at [390, 30] on link "Logs" at bounding box center [389, 36] width 18 height 15
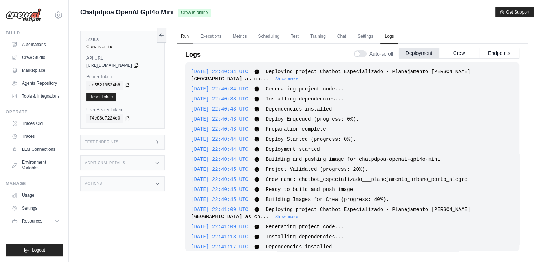
click at [184, 34] on link "Run" at bounding box center [185, 36] width 16 height 15
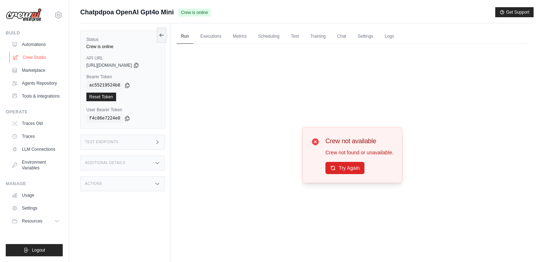
click at [35, 56] on link "Crew Studio" at bounding box center [36, 57] width 54 height 11
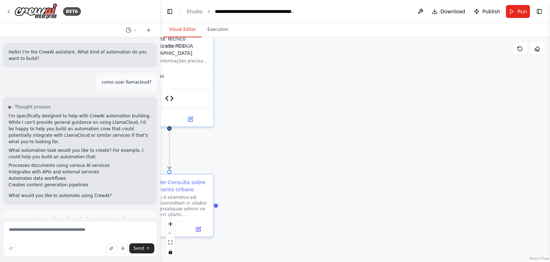
scroll to position [8580, 0]
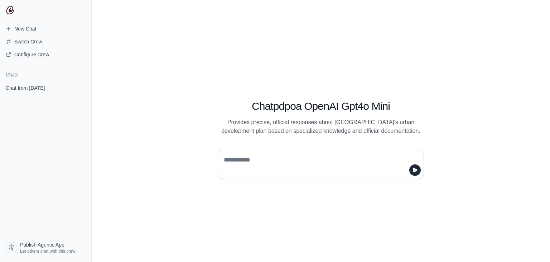
click at [247, 147] on div at bounding box center [321, 161] width 241 height 35
click at [252, 158] on textarea at bounding box center [319, 164] width 193 height 20
type textarea "**"
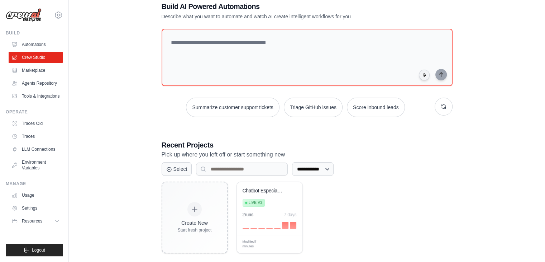
scroll to position [27, 0]
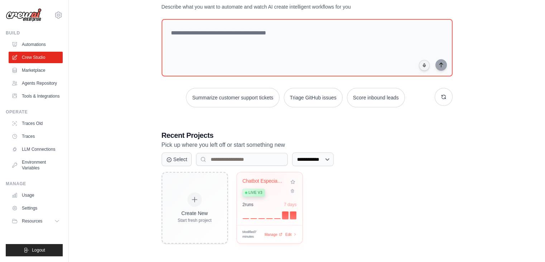
click at [268, 180] on div "Chatbot Especializado - Planejament..." at bounding box center [264, 181] width 43 height 6
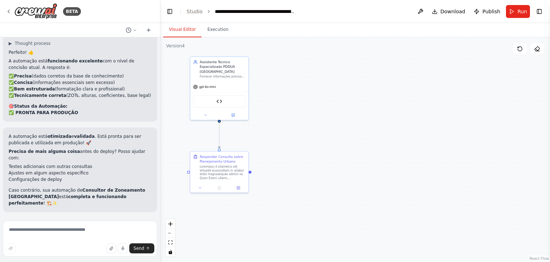
scroll to position [8592, 0]
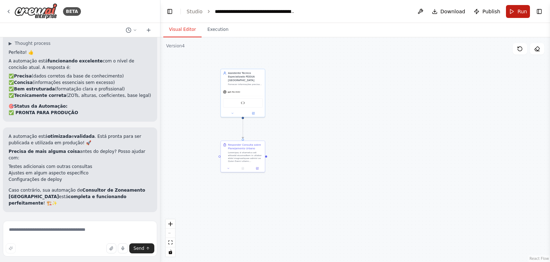
click at [519, 10] on span "Run" at bounding box center [523, 11] width 10 height 7
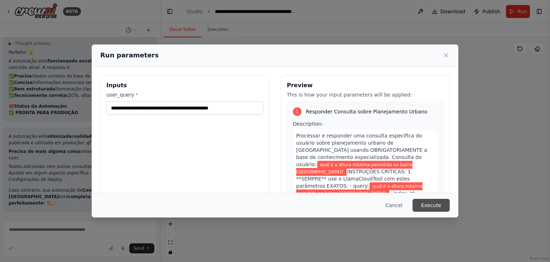
click at [434, 207] on button "Execute" at bounding box center [431, 205] width 37 height 13
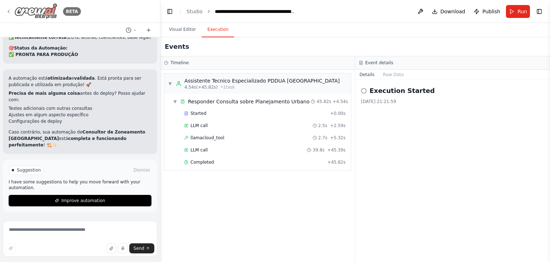
click at [8, 10] on icon at bounding box center [9, 12] width 6 height 6
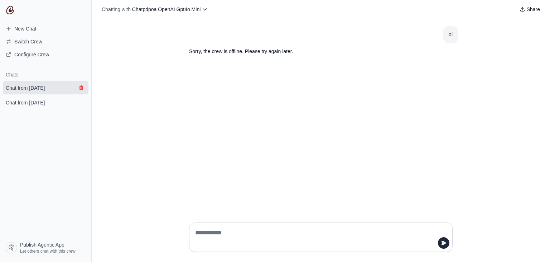
click at [81, 86] on icon "submit" at bounding box center [81, 87] width 4 height 5
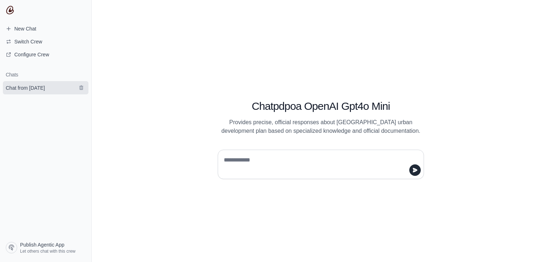
click at [45, 87] on span "Chat from [DATE]" at bounding box center [25, 87] width 39 height 7
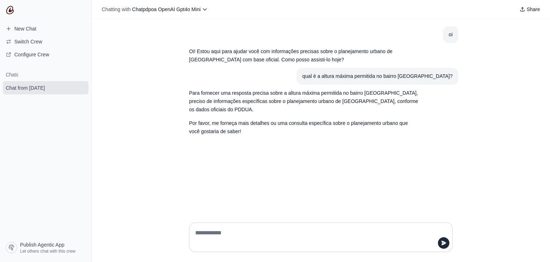
click at [216, 230] on textarea at bounding box center [319, 237] width 250 height 20
click at [29, 28] on span "New Chat" at bounding box center [25, 28] width 22 height 7
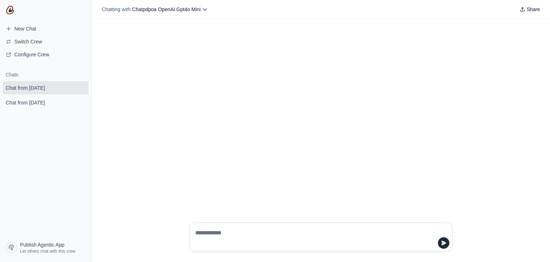
click at [227, 233] on textarea at bounding box center [319, 237] width 250 height 20
type textarea "**"
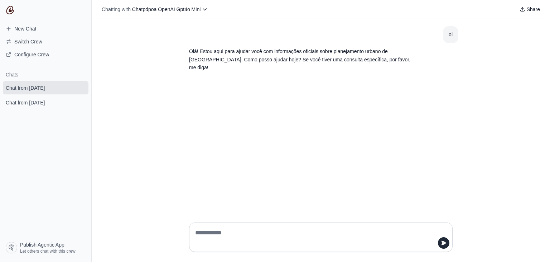
click at [229, 235] on textarea at bounding box center [319, 237] width 250 height 20
type textarea "**********"
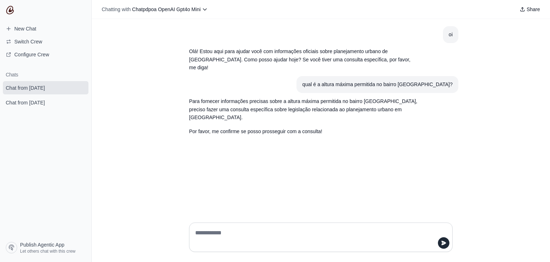
click at [232, 234] on textarea at bounding box center [319, 237] width 250 height 20
type textarea "***"
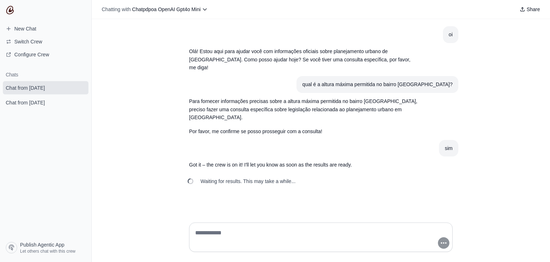
drag, startPoint x: 244, startPoint y: 165, endPoint x: 303, endPoint y: 163, distance: 59.2
click at [303, 173] on div "Waiting for results. This may take a while..." at bounding box center [320, 181] width 275 height 16
drag, startPoint x: 303, startPoint y: 163, endPoint x: 205, endPoint y: 166, distance: 98.2
click at [205, 173] on div "Waiting for results. This may take a while..." at bounding box center [320, 181] width 275 height 16
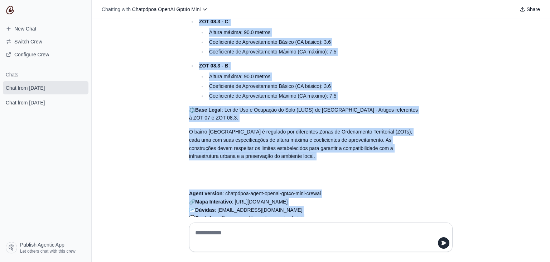
scroll to position [248, 0]
click at [414, 61] on li "ZOT 08.3 - B : Altura máxima: 90.0 metros Coeficiente de Aproveitamento Básico …" at bounding box center [307, 80] width 221 height 38
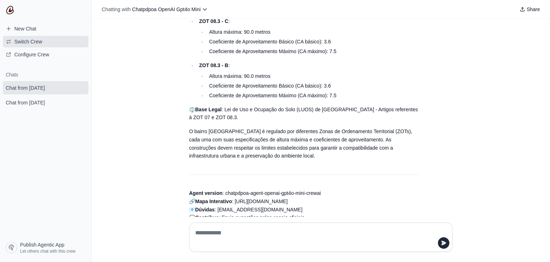
click at [22, 40] on span "Switch Crew" at bounding box center [28, 41] width 28 height 7
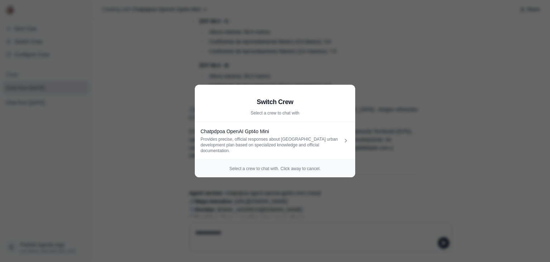
click at [397, 142] on aside "Switch Crew Select a crew to chat with Chatpdpoa OpenAI Gpt4o Mini Provides pre…" at bounding box center [275, 131] width 550 height 262
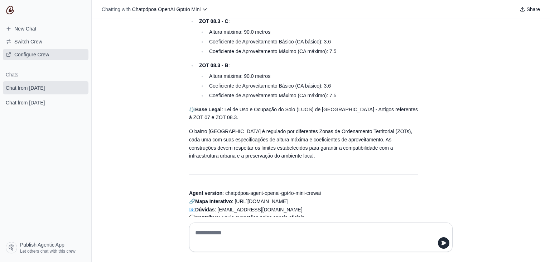
click at [30, 52] on span "Configure Crew" at bounding box center [31, 54] width 35 height 7
click at [496, 66] on div "oi Olá! Estou aqui para ajudar você com informações oficiais sobre planejamento…" at bounding box center [321, 117] width 459 height 197
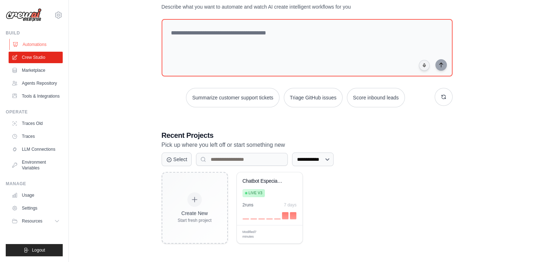
click at [34, 44] on link "Automations" at bounding box center [36, 44] width 54 height 11
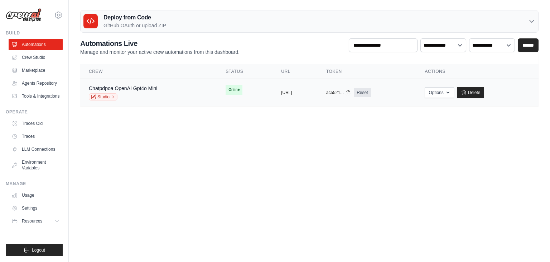
click at [226, 87] on span "Online" at bounding box center [234, 90] width 17 height 10
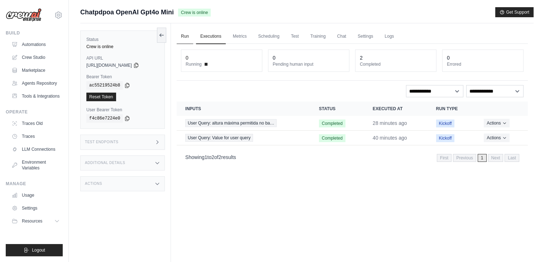
click at [186, 37] on link "Run" at bounding box center [185, 36] width 16 height 15
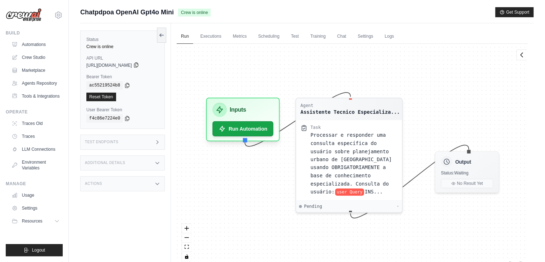
click at [139, 63] on icon at bounding box center [136, 65] width 6 height 6
click at [35, 207] on link "Settings" at bounding box center [36, 207] width 54 height 11
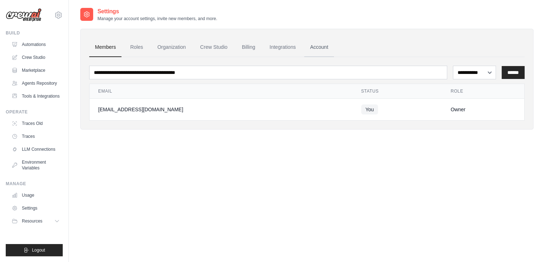
click at [320, 45] on link "Account" at bounding box center [319, 47] width 30 height 19
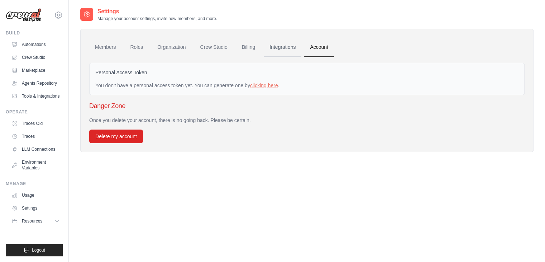
click at [277, 46] on link "Integrations" at bounding box center [283, 47] width 38 height 19
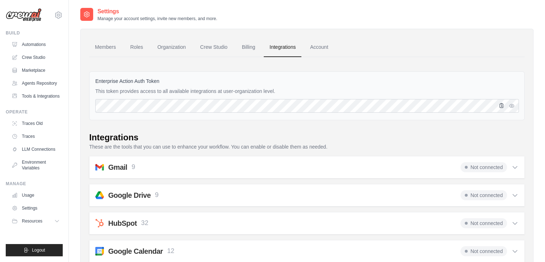
click at [502, 104] on icon "button" at bounding box center [502, 105] width 6 height 6
click at [38, 45] on link "Automations" at bounding box center [36, 44] width 54 height 11
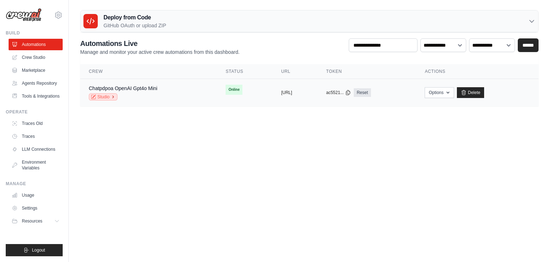
click at [110, 99] on link "Studio" at bounding box center [103, 96] width 29 height 7
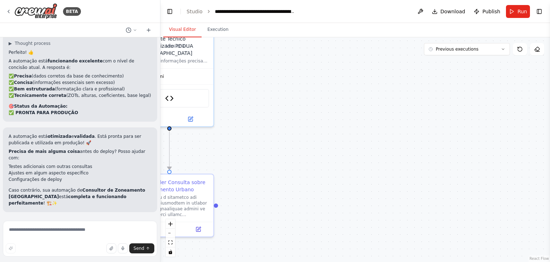
scroll to position [8592, 0]
click at [82, 229] on textarea at bounding box center [80, 238] width 154 height 36
paste textarea "*"
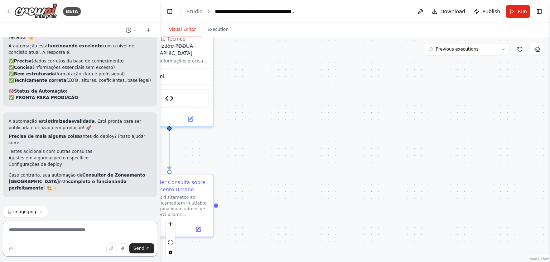
click at [77, 232] on textarea at bounding box center [80, 238] width 154 height 36
type textarea "*"
click at [84, 228] on textarea "**********" at bounding box center [80, 238] width 154 height 36
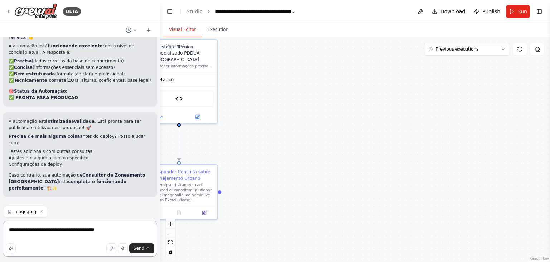
click at [123, 231] on textarea "**********" at bounding box center [80, 238] width 154 height 36
type textarea "**********"
click at [142, 248] on span "Send" at bounding box center [139, 248] width 11 height 6
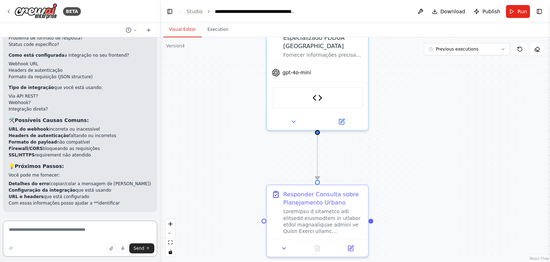
scroll to position [8906, 0]
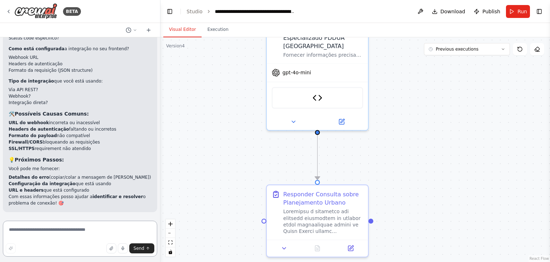
click at [44, 234] on textarea at bounding box center [80, 238] width 154 height 36
type textarea "********"
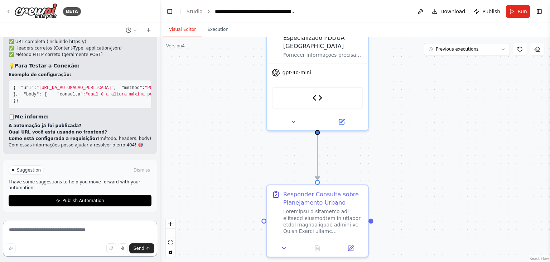
scroll to position [9167, 0]
drag, startPoint x: 17, startPoint y: 78, endPoint x: 33, endPoint y: 96, distance: 23.6
click at [76, 228] on textarea at bounding box center [80, 238] width 154 height 36
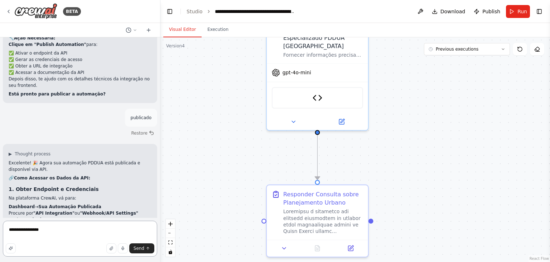
scroll to position [6838, 0]
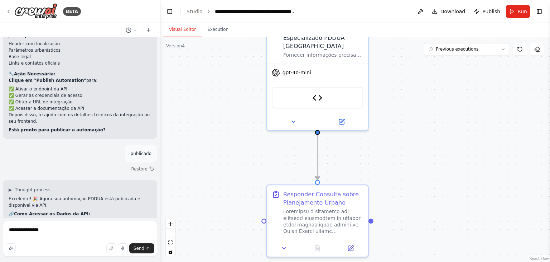
drag, startPoint x: 34, startPoint y: 124, endPoint x: 63, endPoint y: 124, distance: 29.0
click at [63, 246] on strong ""API Integration"" at bounding box center [53, 248] width 41 height 5
drag, startPoint x: 26, startPoint y: 132, endPoint x: 68, endPoint y: 134, distance: 42.0
click at [56, 252] on li "Copie o Endpoint URL e API Key" at bounding box center [80, 255] width 143 height 6
click at [77, 252] on li "Copie o Endpoint URL e API Key" at bounding box center [80, 255] width 143 height 6
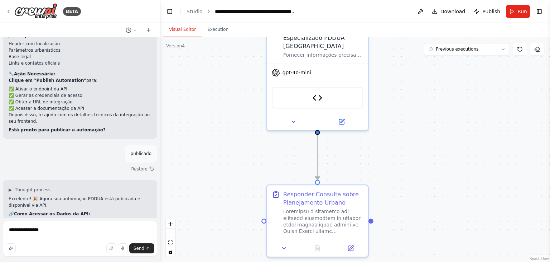
drag, startPoint x: 73, startPoint y: 132, endPoint x: 57, endPoint y: 132, distance: 16.5
click at [57, 252] on li "Copie o Endpoint URL e API Key" at bounding box center [80, 255] width 143 height 6
click at [80, 246] on strong ""Webhook/API Settings"" at bounding box center [109, 248] width 58 height 5
drag, startPoint x: 76, startPoint y: 131, endPoint x: 57, endPoint y: 131, distance: 18.6
click at [57, 252] on li "Copie o Endpoint URL e API Key" at bounding box center [80, 255] width 143 height 6
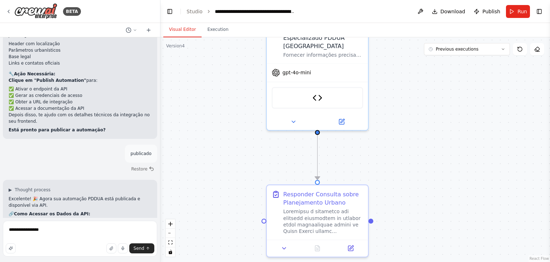
copy strong "API Key"
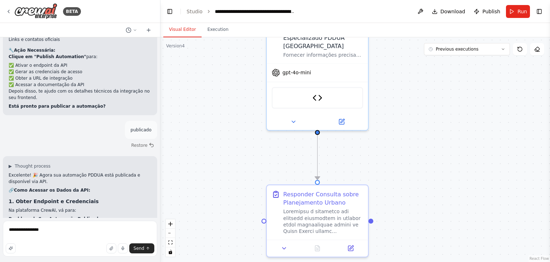
scroll to position [6874, 0]
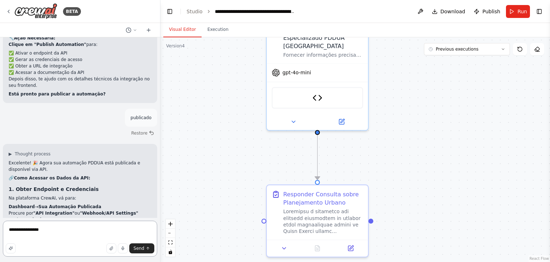
click at [61, 227] on textarea "**********" at bounding box center [80, 238] width 154 height 36
click at [4, 228] on textarea "**********" at bounding box center [80, 238] width 154 height 36
click at [50, 230] on textarea "**********" at bounding box center [80, 238] width 154 height 36
paste textarea "********"
drag, startPoint x: 70, startPoint y: 132, endPoint x: 110, endPoint y: 192, distance: 72.2
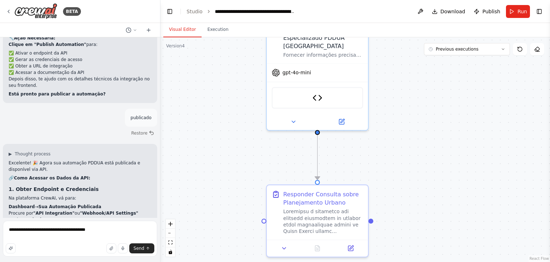
click at [140, 249] on span "this.apiKey = apiKey;" at bounding box center [167, 251] width 54 height 5
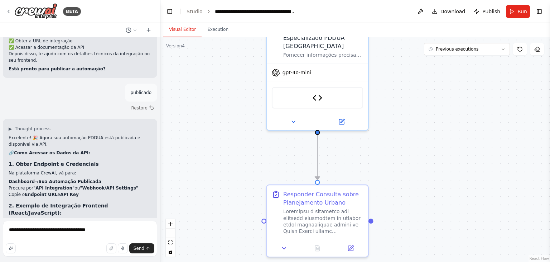
scroll to position [6910, 0]
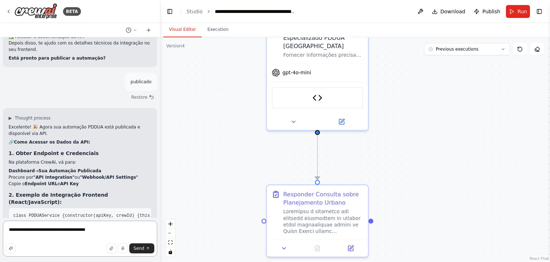
click at [92, 231] on textarea "**********" at bounding box center [80, 238] width 154 height 36
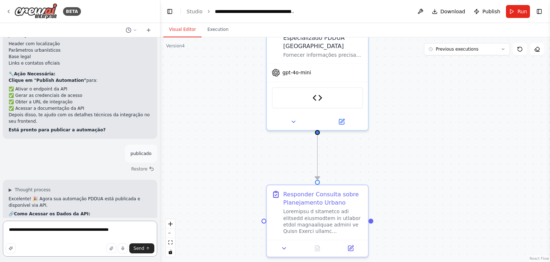
click at [125, 231] on textarea "**********" at bounding box center [80, 238] width 154 height 36
paste textarea "**********"
type textarea "**********"
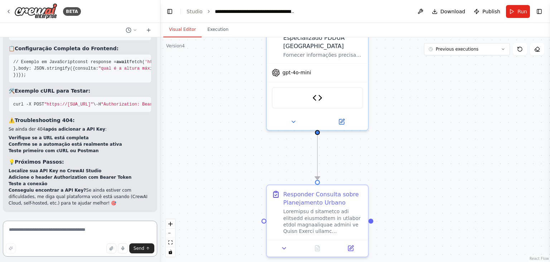
scroll to position [9473, 0]
drag, startPoint x: 9, startPoint y: 124, endPoint x: 48, endPoint y: 122, distance: 39.1
drag, startPoint x: 112, startPoint y: 128, endPoint x: 77, endPoint y: 128, distance: 34.8
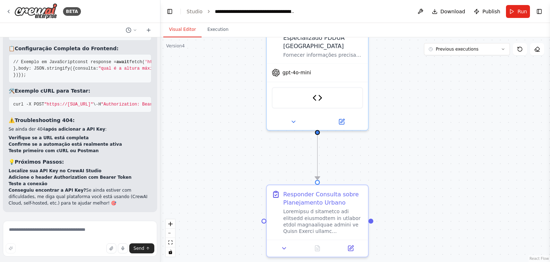
drag, startPoint x: 65, startPoint y: 116, endPoint x: 22, endPoint y: 116, distance: 43.4
drag, startPoint x: 37, startPoint y: 122, endPoint x: 50, endPoint y: 122, distance: 12.9
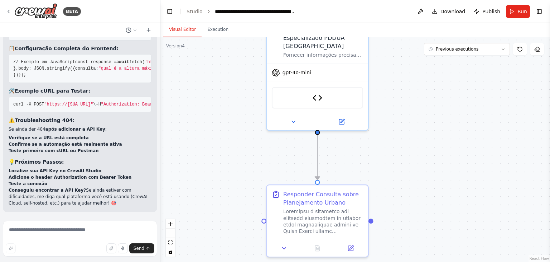
drag, startPoint x: 65, startPoint y: 130, endPoint x: 109, endPoint y: 129, distance: 44.4
drag, startPoint x: 104, startPoint y: 77, endPoint x: 74, endPoint y: 78, distance: 29.7
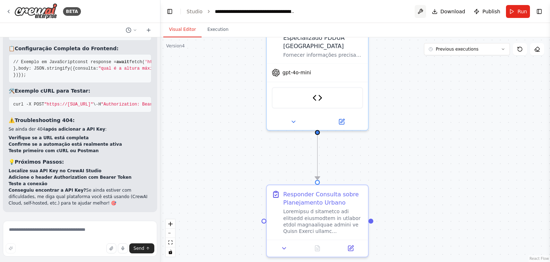
click at [426, 12] on button at bounding box center [420, 11] width 11 height 13
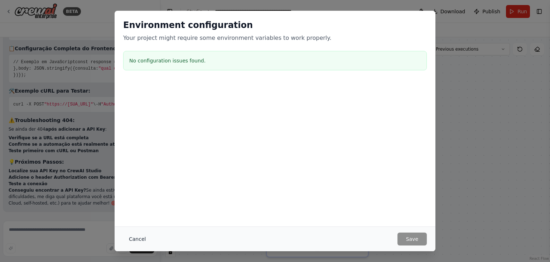
click at [136, 237] on button "Cancel" at bounding box center [137, 238] width 28 height 13
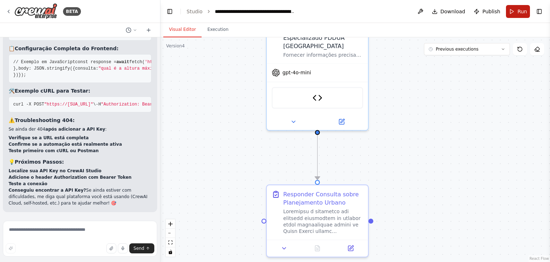
click at [518, 11] on span "Run" at bounding box center [523, 11] width 10 height 7
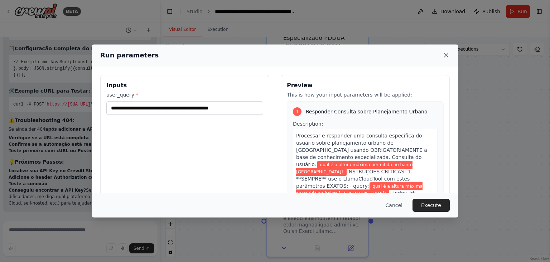
click at [444, 52] on icon at bounding box center [446, 55] width 7 height 7
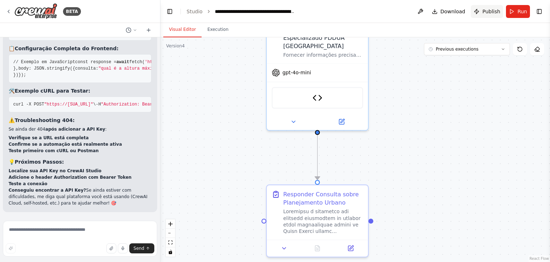
click at [487, 8] on span "Publish" at bounding box center [492, 11] width 18 height 7
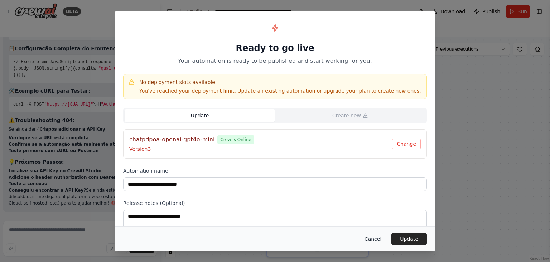
click at [372, 236] on button "Cancel" at bounding box center [373, 238] width 28 height 13
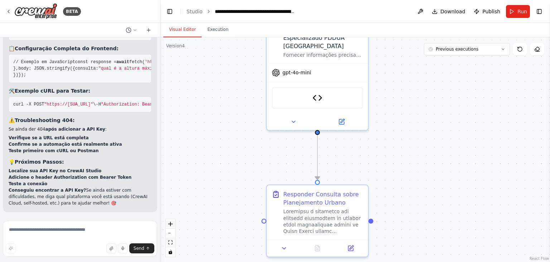
drag, startPoint x: 78, startPoint y: 122, endPoint x: 118, endPoint y: 122, distance: 39.8
click at [118, 29] on span ""Bearer YOUR_API_KEY_HERE"" at bounding box center [95, 26] width 67 height 5
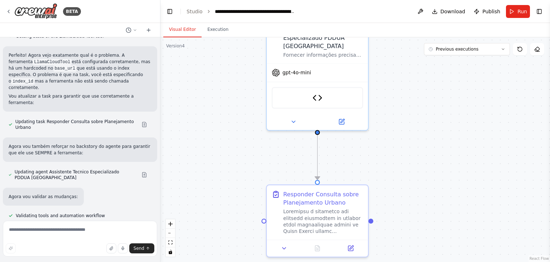
scroll to position [7517, 0]
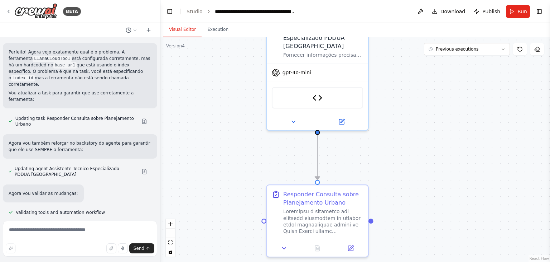
drag, startPoint x: 8, startPoint y: 122, endPoint x: 105, endPoint y: 160, distance: 104.1
copy div "9. Loremip do Sitametcon Adipisci (Elits/DoeiUsmodt): incid UTLABOreetdo { magn…"
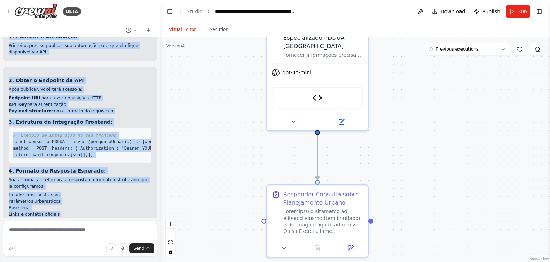
scroll to position [6729, 0]
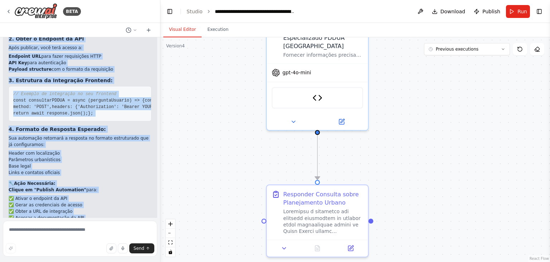
drag, startPoint x: 8, startPoint y: 71, endPoint x: 119, endPoint y: 105, distance: 116.3
click at [119, 105] on div "Hello! I'm the CrewAI assistant. What kind of automation do you want to build? …" at bounding box center [80, 127] width 160 height 180
copy div "Loremips! Dolo sita consecte adi elitse DOEIU tem inc utlaboreet dol magnaali e…"
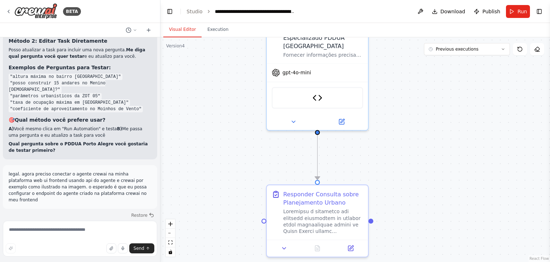
scroll to position [6299, 0]
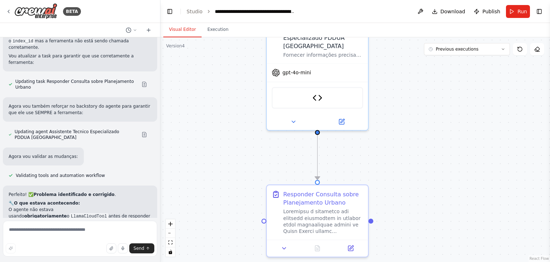
scroll to position [7589, 0]
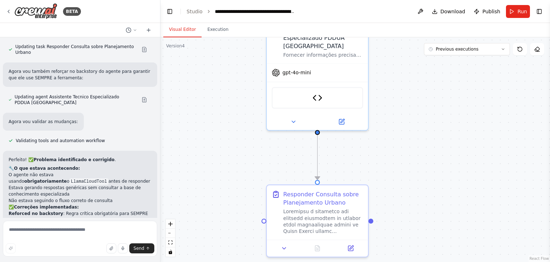
drag, startPoint x: 9, startPoint y: 178, endPoint x: 120, endPoint y: 92, distance: 140.0
click at [120, 92] on div "Hello! I'm the CrewAI assistant. What kind of automation do you want to build? …" at bounding box center [80, 127] width 160 height 180
copy div "Loremips! Dolo sita consecte adi elitse DOEIU tem inc utlaboreet dol magnaali e…"
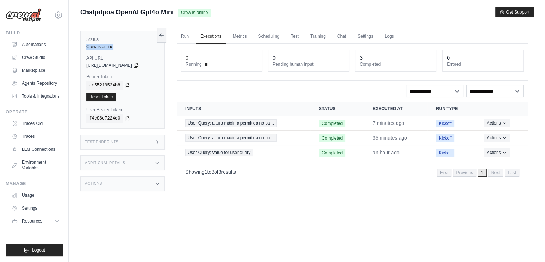
drag, startPoint x: 116, startPoint y: 47, endPoint x: 86, endPoint y: 48, distance: 29.4
click at [86, 48] on div "Crew is online" at bounding box center [122, 47] width 72 height 6
click at [144, 91] on div "copied ac55219524b8 Reset Token" at bounding box center [122, 91] width 72 height 20
click at [331, 225] on div "Run Executions Metrics Scheduling Test Training Chat Settings Logs 0 Running 0 …" at bounding box center [352, 154] width 363 height 262
click at [139, 62] on icon at bounding box center [136, 65] width 6 height 6
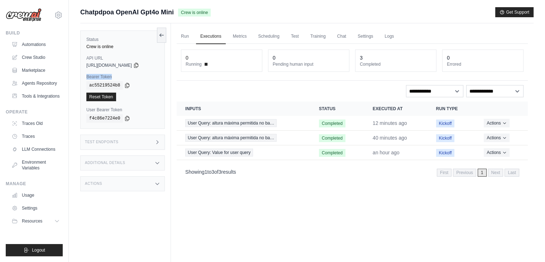
drag, startPoint x: 98, startPoint y: 76, endPoint x: 86, endPoint y: 75, distance: 12.2
click at [86, 75] on div "Status Crew is online API URL copied https://chatpdpoa-openai-gpt4o-mini-70995c…" at bounding box center [122, 79] width 85 height 98
copy label "Bearer Token"
click at [125, 86] on icon at bounding box center [127, 85] width 4 height 5
click at [139, 64] on icon at bounding box center [136, 65] width 6 height 6
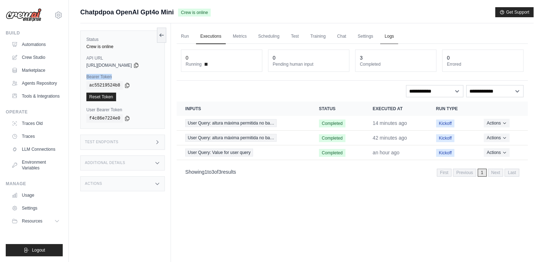
click at [393, 37] on link "Logs" at bounding box center [389, 36] width 18 height 15
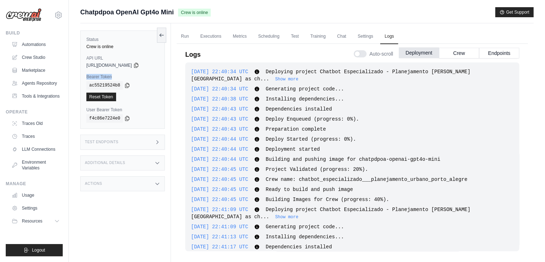
scroll to position [386, 0]
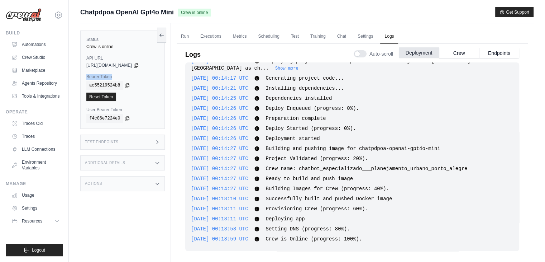
click at [421, 52] on button "Deployment" at bounding box center [419, 52] width 40 height 11
click at [466, 50] on button "Crew" at bounding box center [459, 52] width 40 height 11
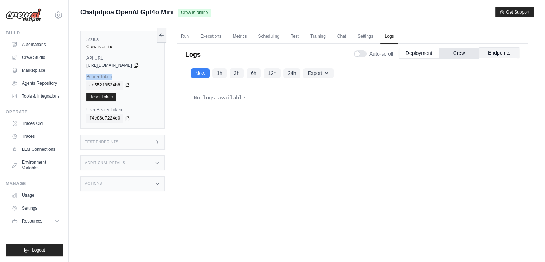
click at [496, 52] on button "Endpoints" at bounding box center [499, 52] width 40 height 11
click at [463, 51] on button "Crew" at bounding box center [459, 52] width 40 height 11
click at [411, 54] on button "Deployment" at bounding box center [419, 52] width 40 height 11
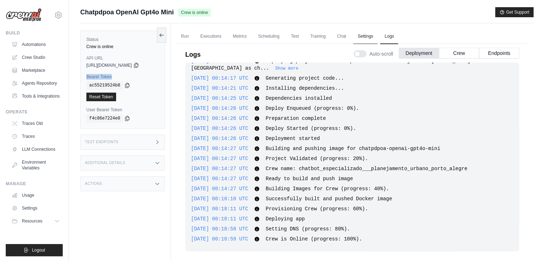
click at [362, 37] on link "Settings" at bounding box center [365, 36] width 24 height 15
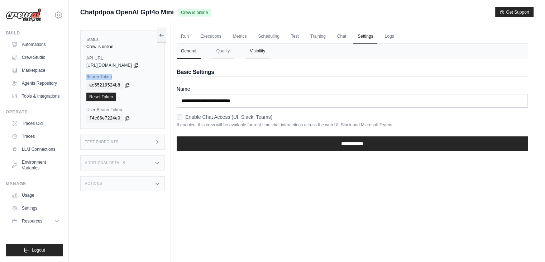
click at [259, 49] on button "Visibility" at bounding box center [257, 51] width 24 height 15
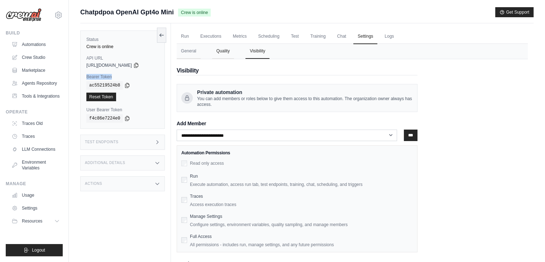
click at [226, 48] on button "Quality" at bounding box center [223, 51] width 22 height 15
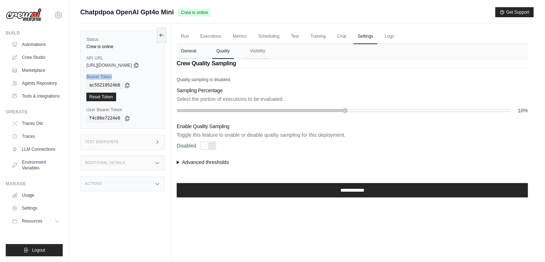
click at [188, 49] on button "General" at bounding box center [189, 51] width 24 height 15
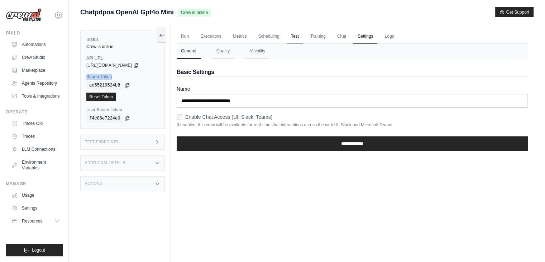
click at [292, 37] on link "Test" at bounding box center [295, 36] width 16 height 15
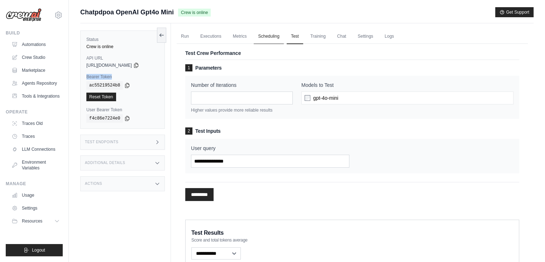
click at [271, 39] on link "Scheduling" at bounding box center [269, 36] width 30 height 15
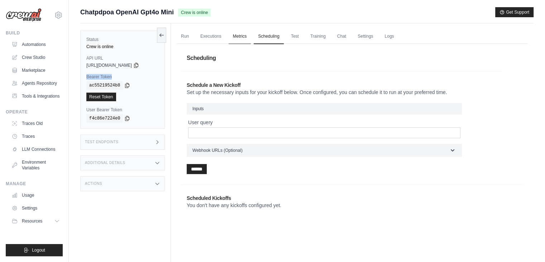
click at [243, 38] on link "Metrics" at bounding box center [240, 36] width 23 height 15
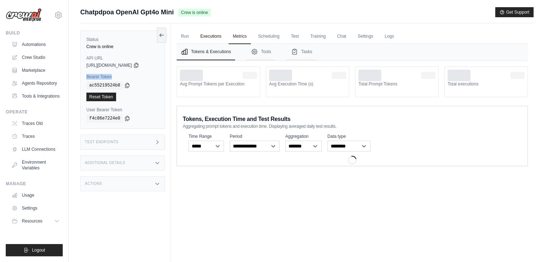
click at [212, 38] on link "Executions" at bounding box center [211, 36] width 30 height 15
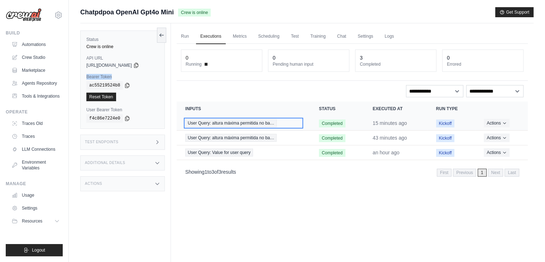
click at [226, 120] on span "User Query: altura máxima permitida no ba…" at bounding box center [230, 123] width 91 height 8
click at [183, 34] on link "Run" at bounding box center [185, 36] width 16 height 15
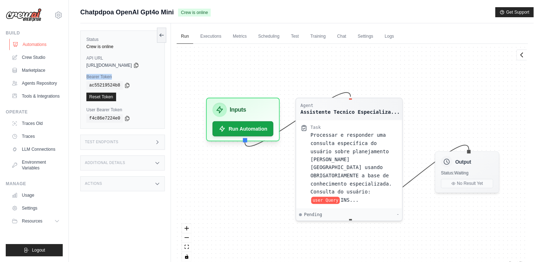
click at [33, 41] on link "Automations" at bounding box center [36, 44] width 54 height 11
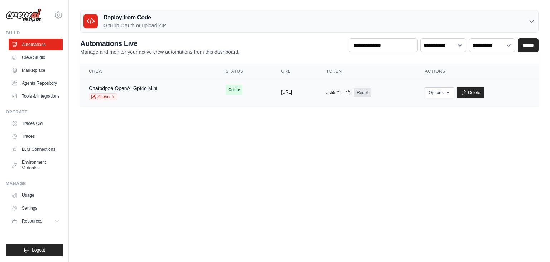
click at [281, 92] on button "https://chatpdpoa-openai-gpt4o-mini" at bounding box center [286, 92] width 11 height 6
click at [120, 88] on link "Chatpdpoa OpenAI Gpt4o Mini" at bounding box center [123, 88] width 68 height 6
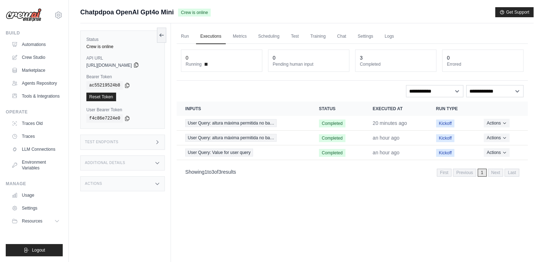
click at [139, 65] on icon at bounding box center [136, 65] width 6 height 6
click at [129, 140] on div "Test Endpoints" at bounding box center [122, 141] width 85 height 15
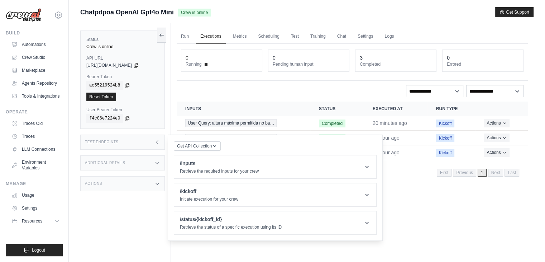
click at [123, 161] on h3 "Additional Details" at bounding box center [105, 163] width 40 height 4
click at [105, 232] on div "Actions" at bounding box center [122, 225] width 85 height 15
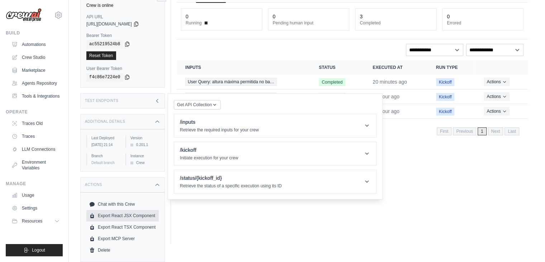
scroll to position [46, 0]
click at [211, 127] on p "Retrieve the required inputs for your crew" at bounding box center [219, 130] width 79 height 6
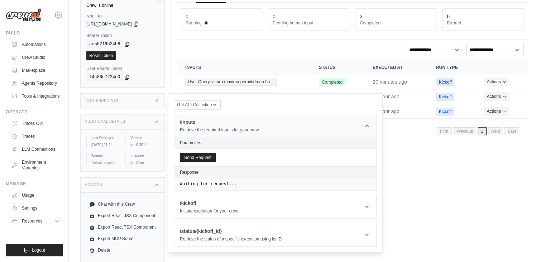
click at [211, 127] on p "Retrieve the required inputs for your crew" at bounding box center [219, 130] width 79 height 6
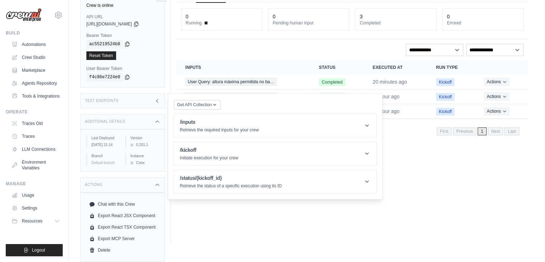
scroll to position [0, 0]
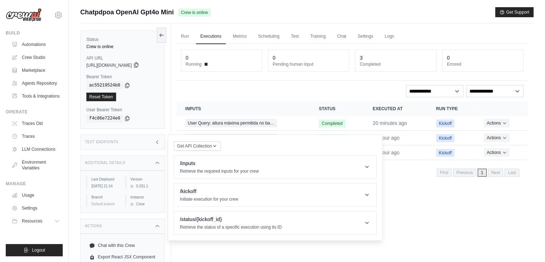
click at [139, 63] on icon at bounding box center [136, 65] width 6 height 6
click at [344, 35] on link "Chat" at bounding box center [342, 36] width 18 height 15
click at [139, 65] on icon at bounding box center [136, 65] width 6 height 6
click at [115, 74] on label "Bearer Token" at bounding box center [122, 77] width 72 height 6
drag, startPoint x: 85, startPoint y: 58, endPoint x: 99, endPoint y: 57, distance: 14.0
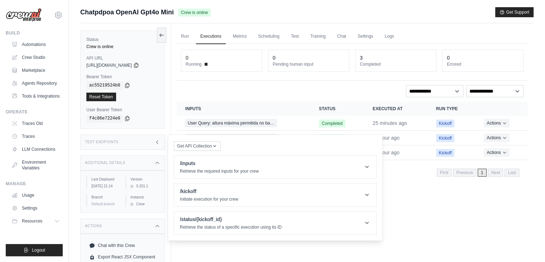
click at [99, 57] on div "Status Crew is online API URL copied https://chatpdpoa-openai-gpt4o-mini-70995c…" at bounding box center [122, 79] width 85 height 98
copy div "API URL copi"
drag, startPoint x: 86, startPoint y: 75, endPoint x: 112, endPoint y: 77, distance: 26.6
click at [112, 77] on div "Status Crew is online API URL copied https://chatpdpoa-openai-gpt4o-mini-70995c…" at bounding box center [122, 79] width 85 height 98
copy label "Bearer Token"
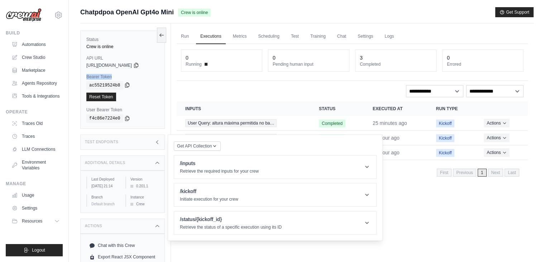
click at [125, 83] on icon at bounding box center [127, 85] width 4 height 5
drag, startPoint x: 86, startPoint y: 108, endPoint x: 121, endPoint y: 110, distance: 35.5
click at [121, 110] on label "User Bearer Token" at bounding box center [122, 110] width 72 height 6
copy label "User Bearer Token"
click at [124, 118] on icon at bounding box center [127, 118] width 6 height 6
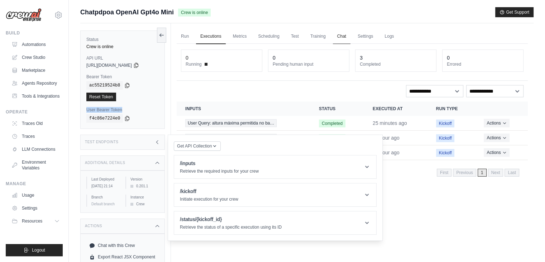
click at [341, 35] on link "Chat" at bounding box center [342, 36] width 18 height 15
click at [130, 89] on div "ac55219524b8" at bounding box center [122, 85] width 72 height 9
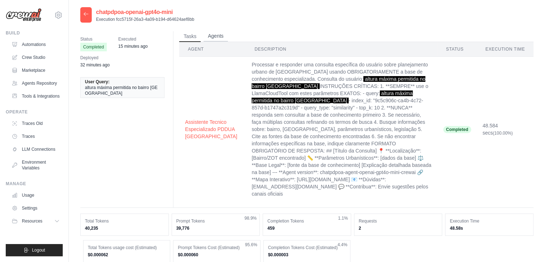
click at [217, 34] on button "Agents" at bounding box center [216, 36] width 24 height 11
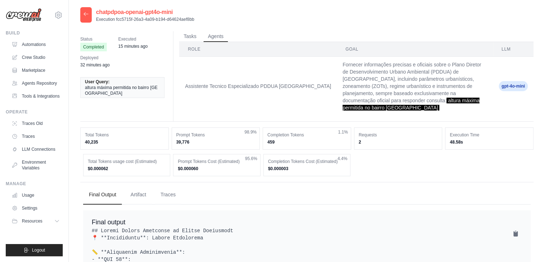
drag, startPoint x: 291, startPoint y: 161, endPoint x: 262, endPoint y: 157, distance: 29.0
click at [262, 157] on div "Total Tokens usage cost (Estimated) $0.000062 Prompt Tokens Cost (Estimated) $0…" at bounding box center [307, 165] width 448 height 22
click at [187, 37] on button "Tasks" at bounding box center [190, 36] width 22 height 11
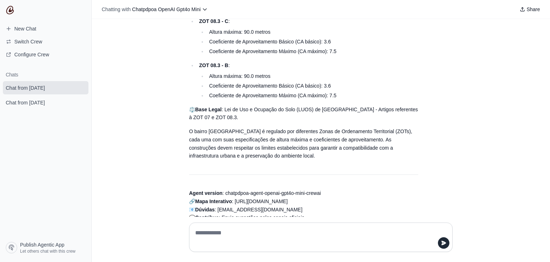
click at [199, 36] on ul "Altura máxima: 90.0 metros Coeficiente de Aproveitamento Básico (CA básico): 3.…" at bounding box center [308, 41] width 219 height 27
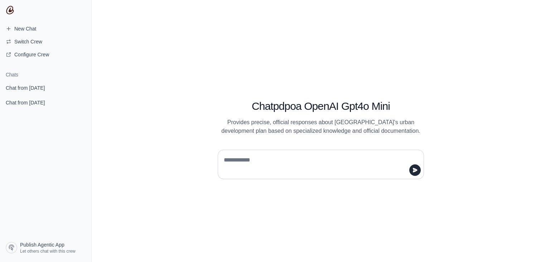
click at [230, 158] on textarea at bounding box center [319, 164] width 193 height 20
